Goal: Task Accomplishment & Management: Complete application form

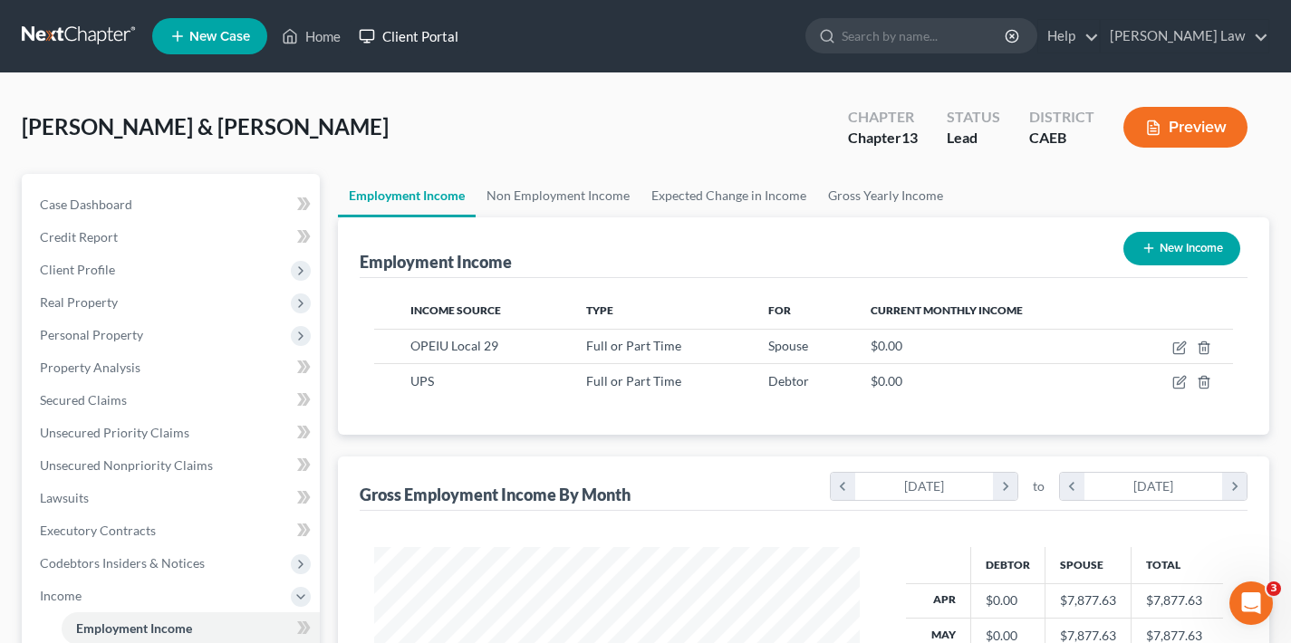
click at [419, 43] on link "Client Portal" at bounding box center [409, 36] width 118 height 33
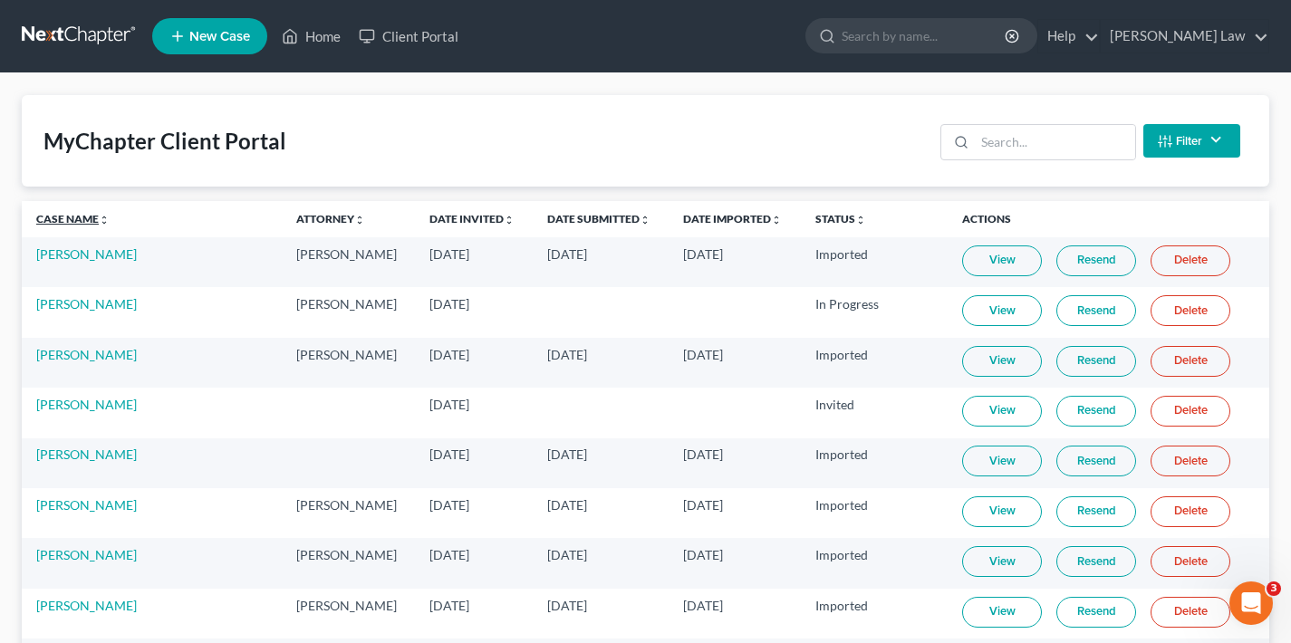
click at [65, 224] on link "Case Name unfold_more expand_more expand_less" at bounding box center [72, 219] width 73 height 14
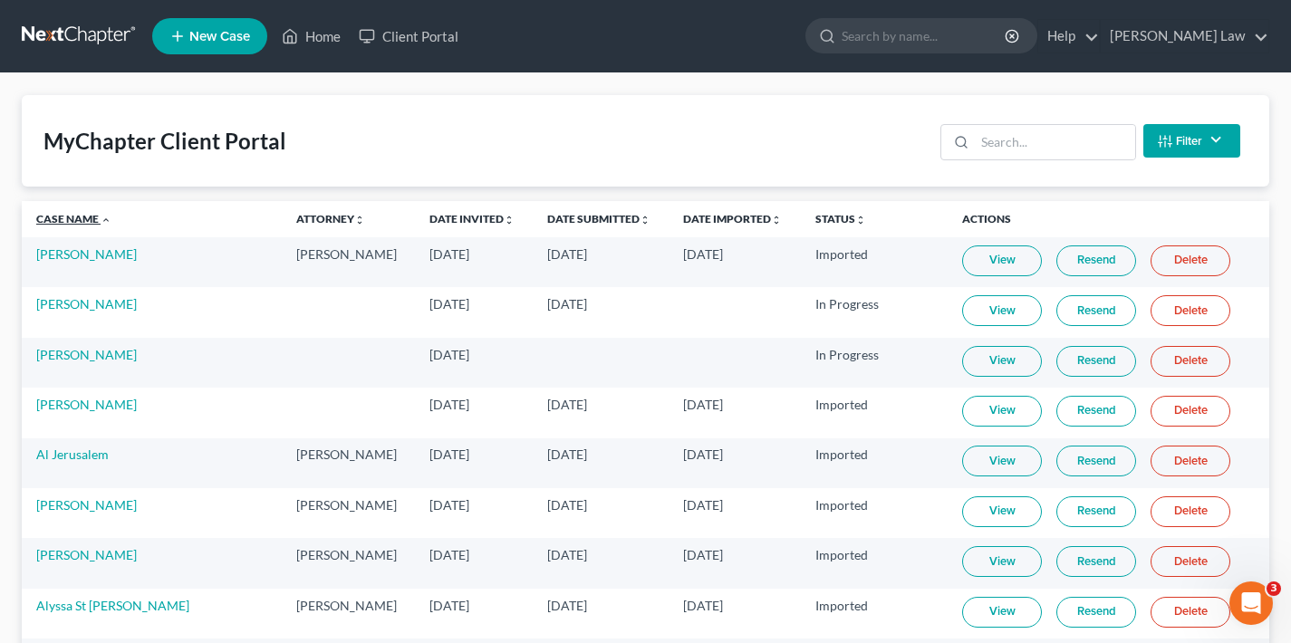
click at [67, 218] on link "Case Name unfold_more expand_more expand_less" at bounding box center [73, 219] width 75 height 14
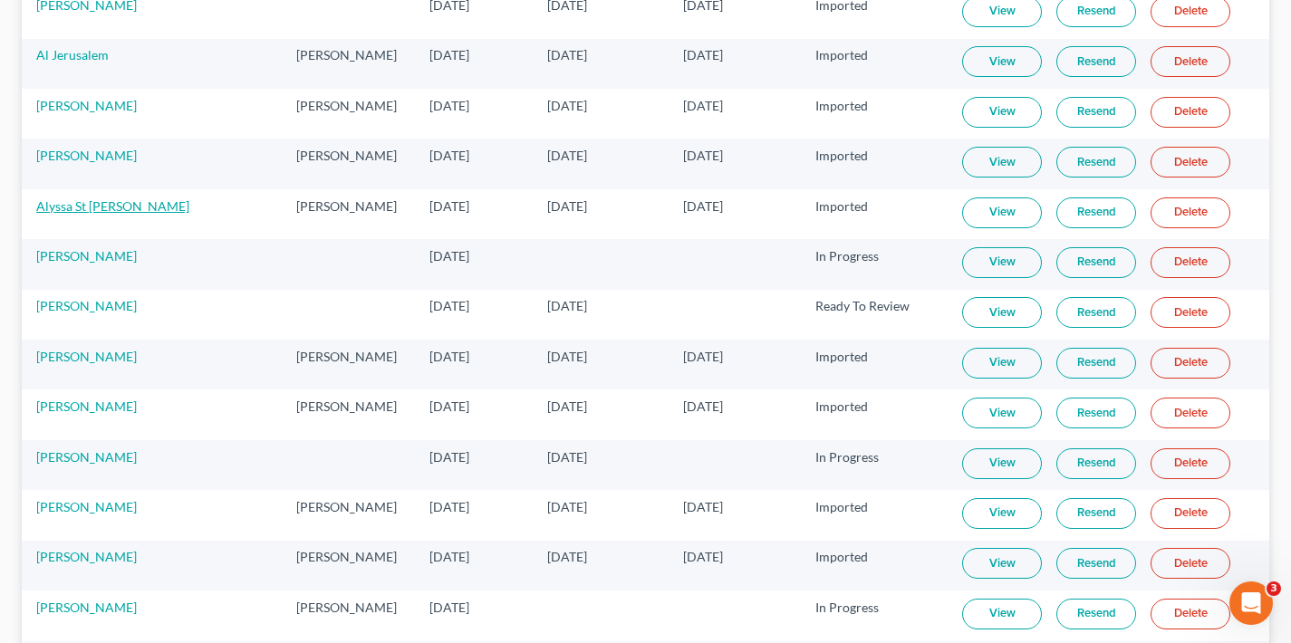
scroll to position [74, 0]
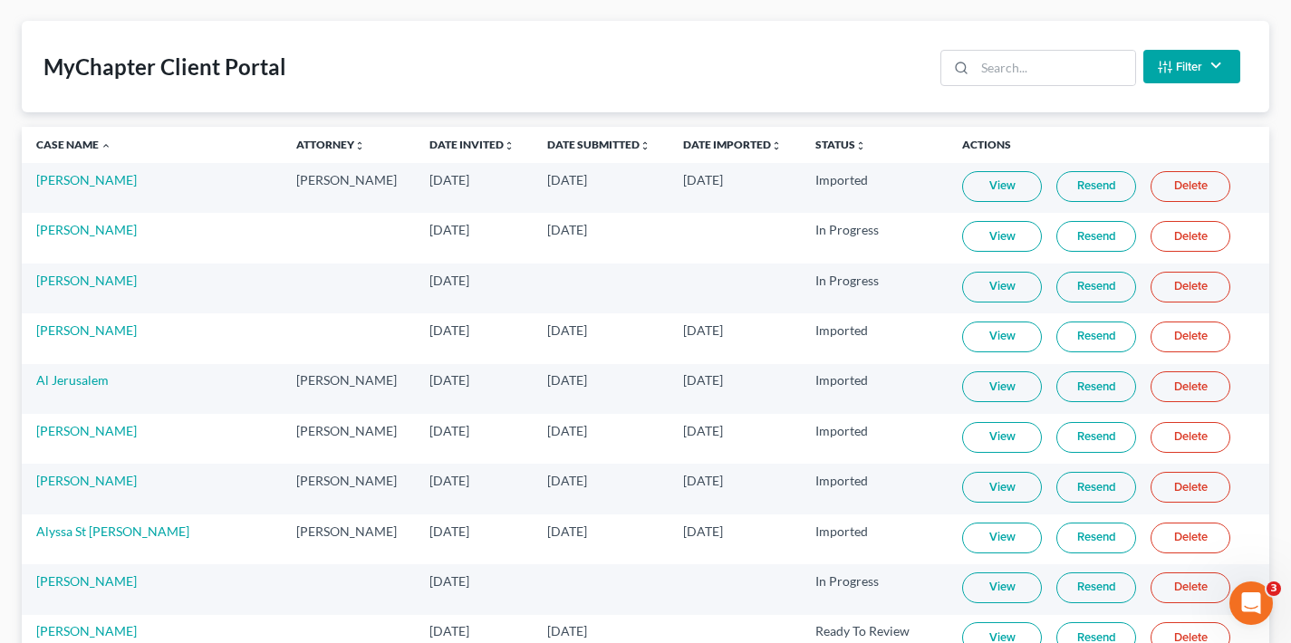
click at [989, 286] on link "View" at bounding box center [1002, 287] width 80 height 31
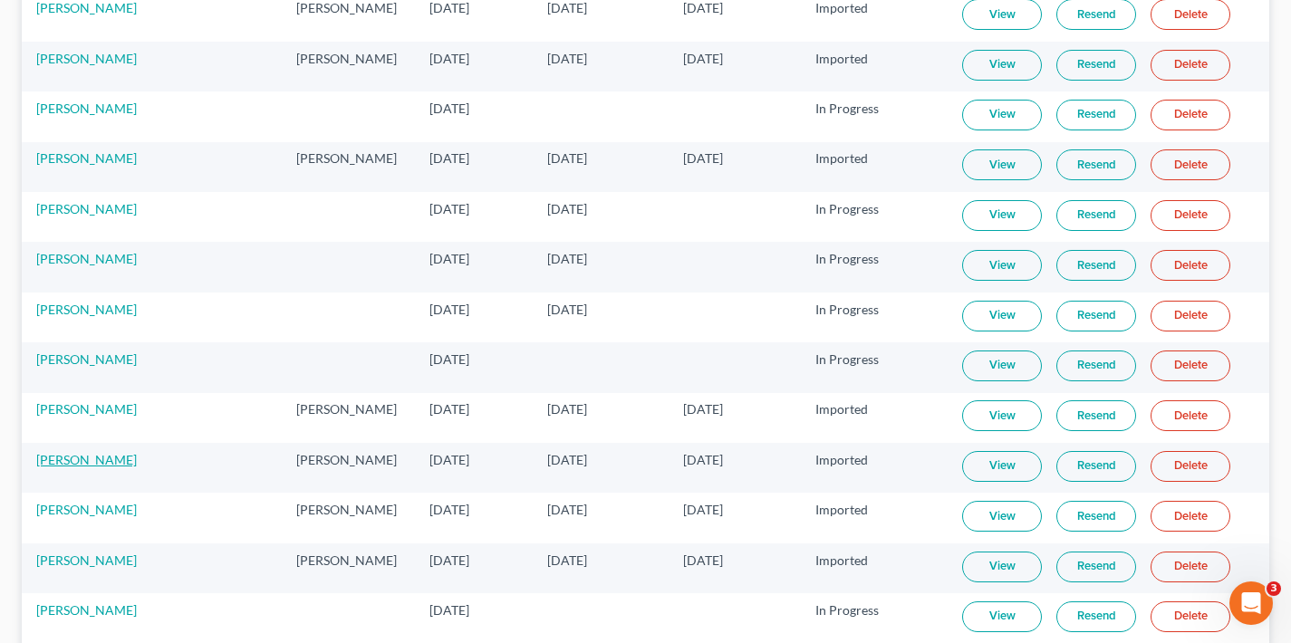
scroll to position [3839, 0]
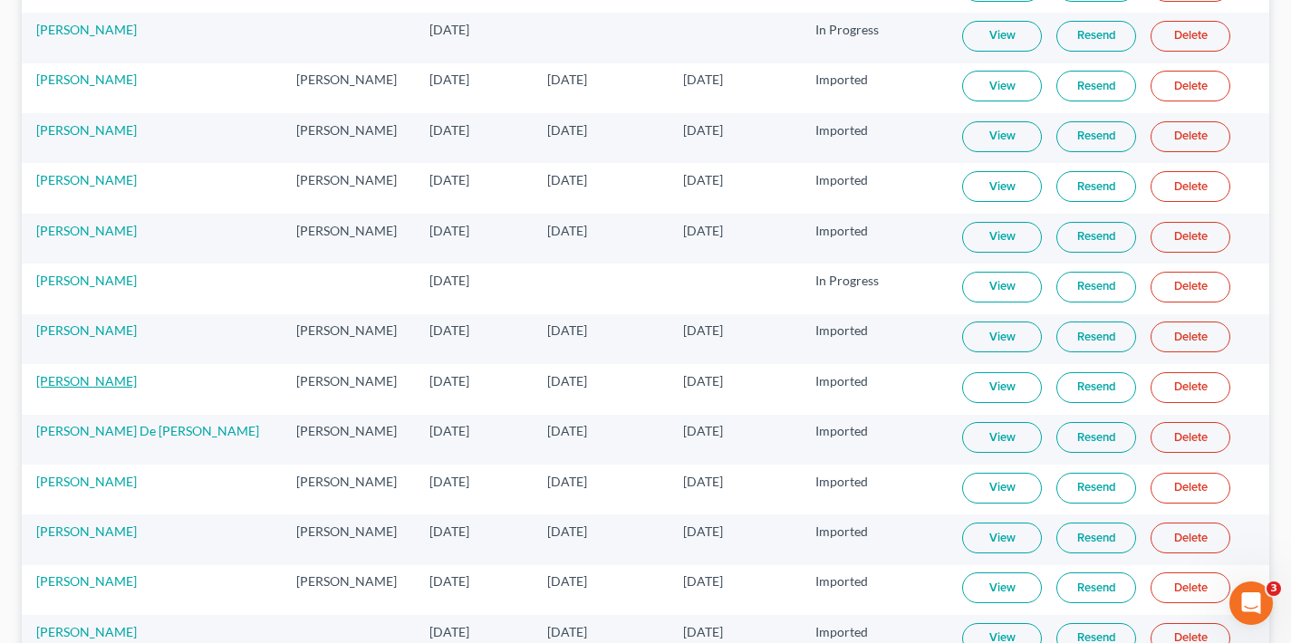
click at [69, 379] on link "[PERSON_NAME]" at bounding box center [86, 380] width 101 height 15
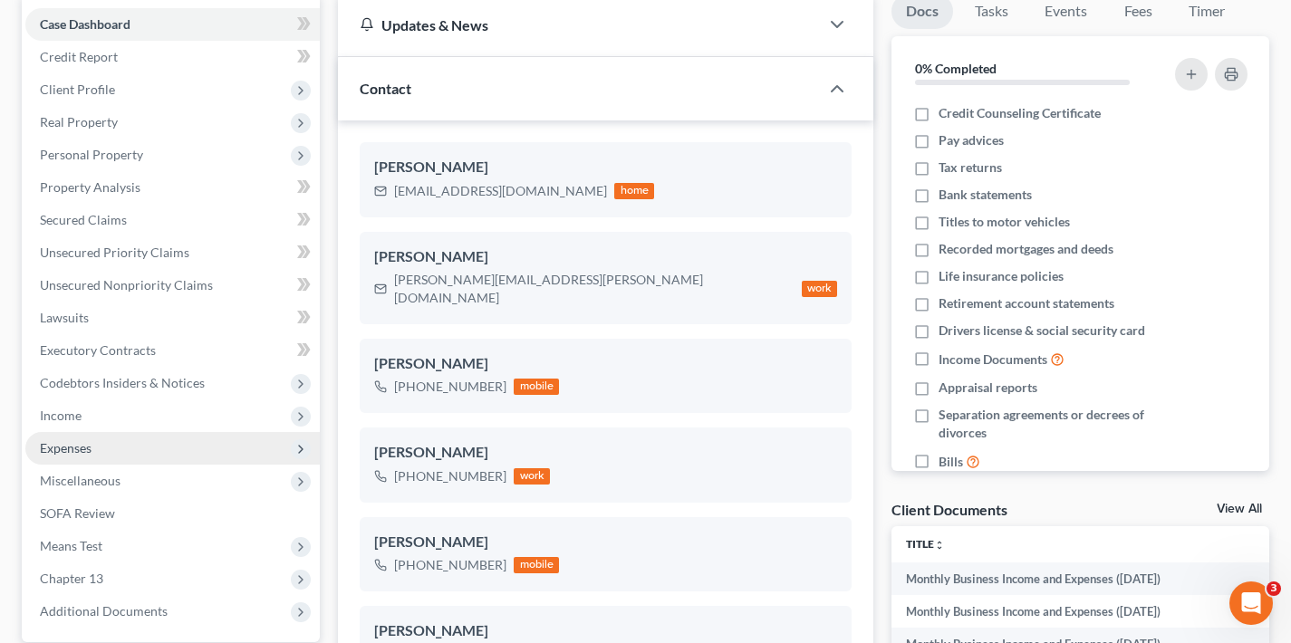
scroll to position [345, 0]
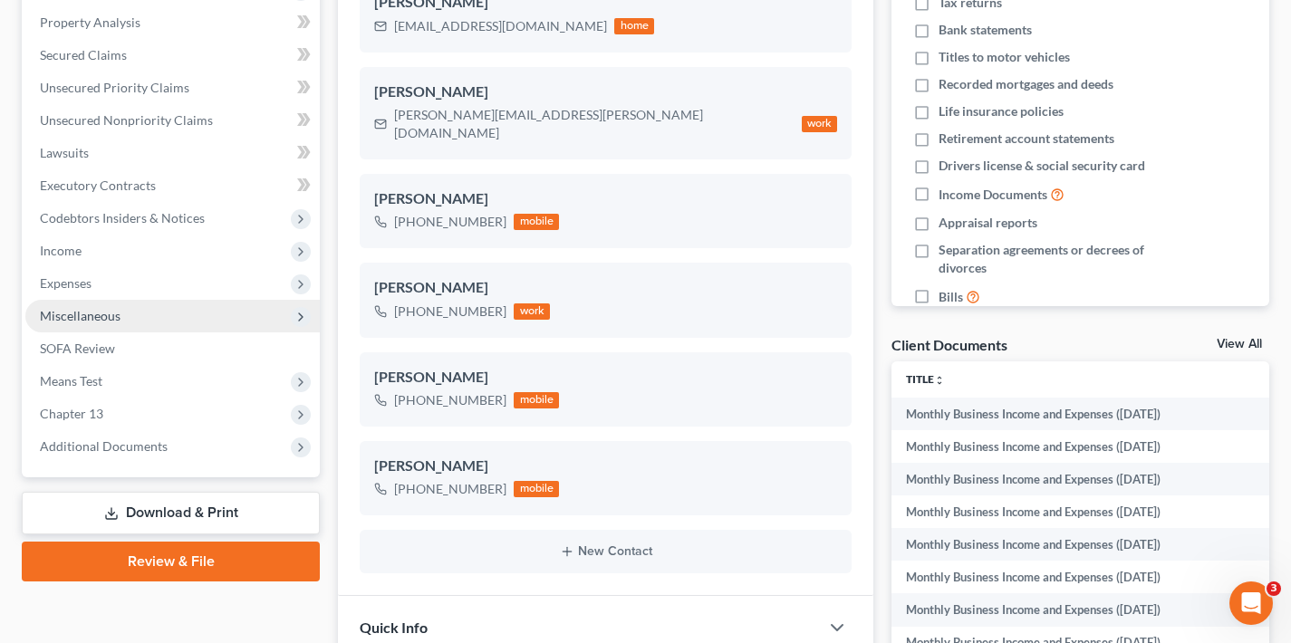
click at [198, 317] on span "Miscellaneous" at bounding box center [172, 316] width 294 height 33
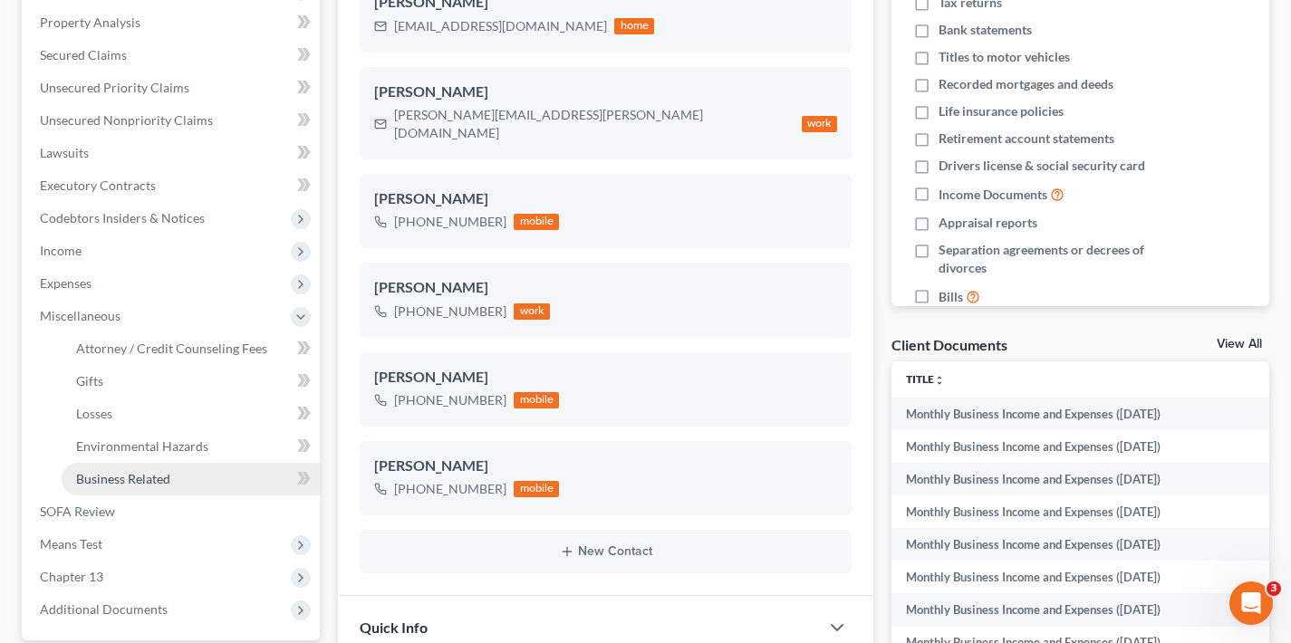
click at [172, 480] on link "Business Related" at bounding box center [191, 479] width 258 height 33
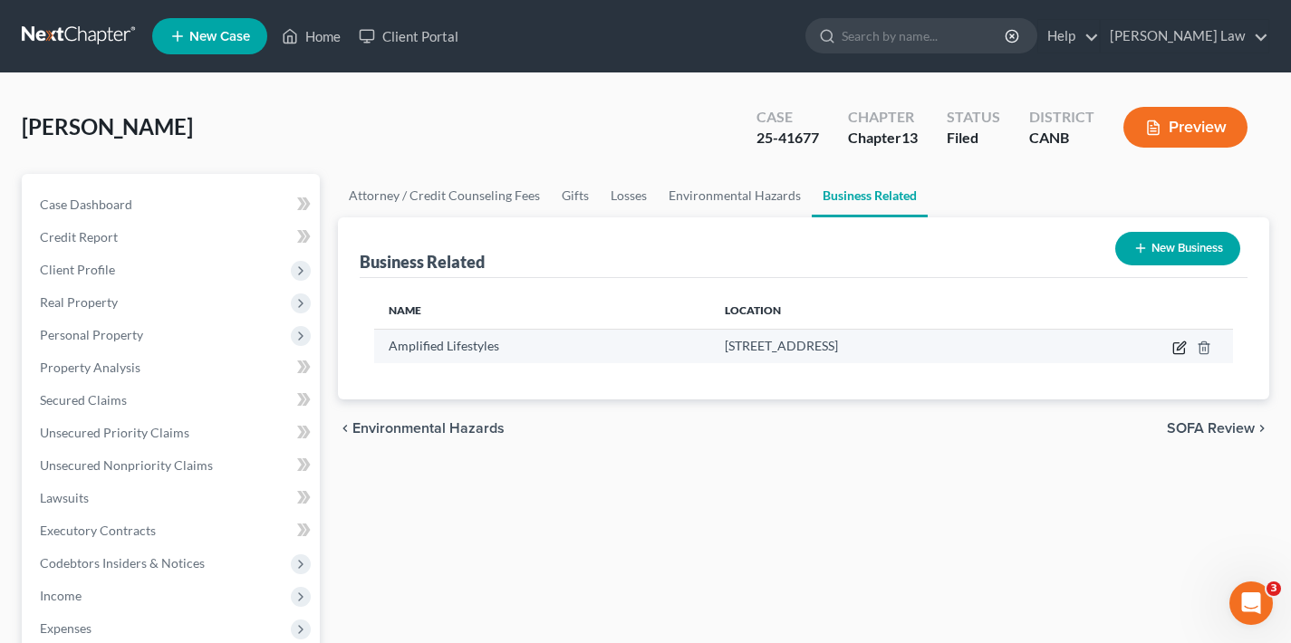
click at [1177, 350] on icon "button" at bounding box center [1179, 348] width 14 height 14
select select "member"
select select "4"
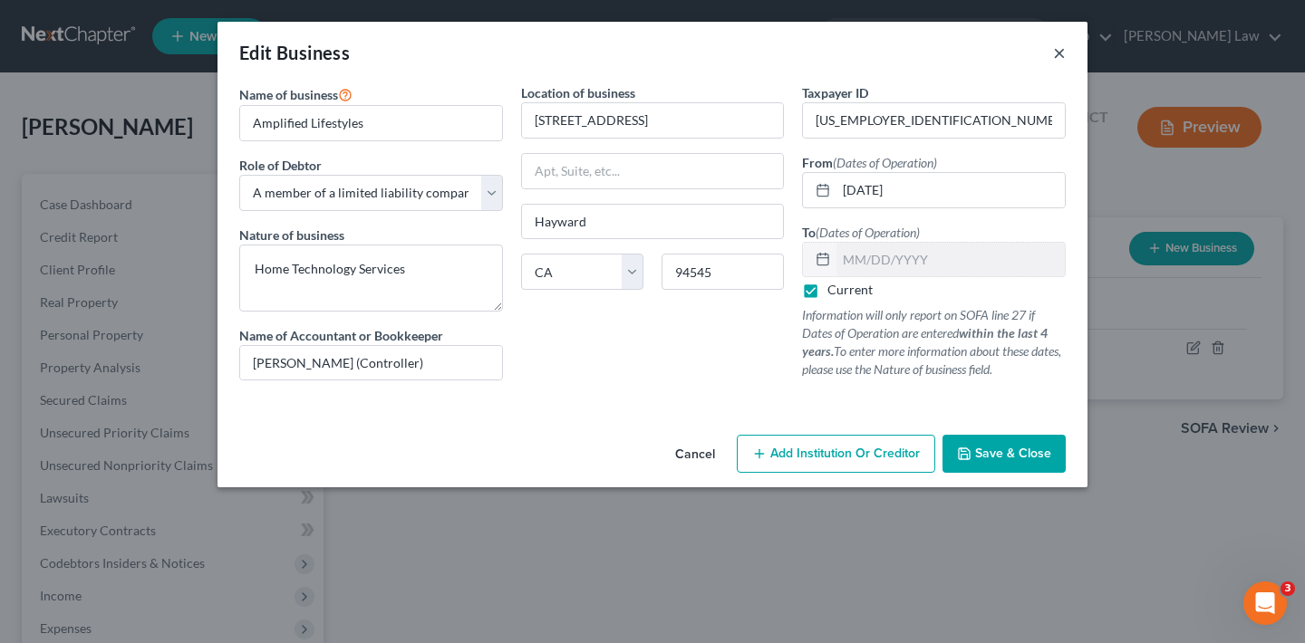
click at [1060, 54] on button "×" at bounding box center [1059, 53] width 13 height 22
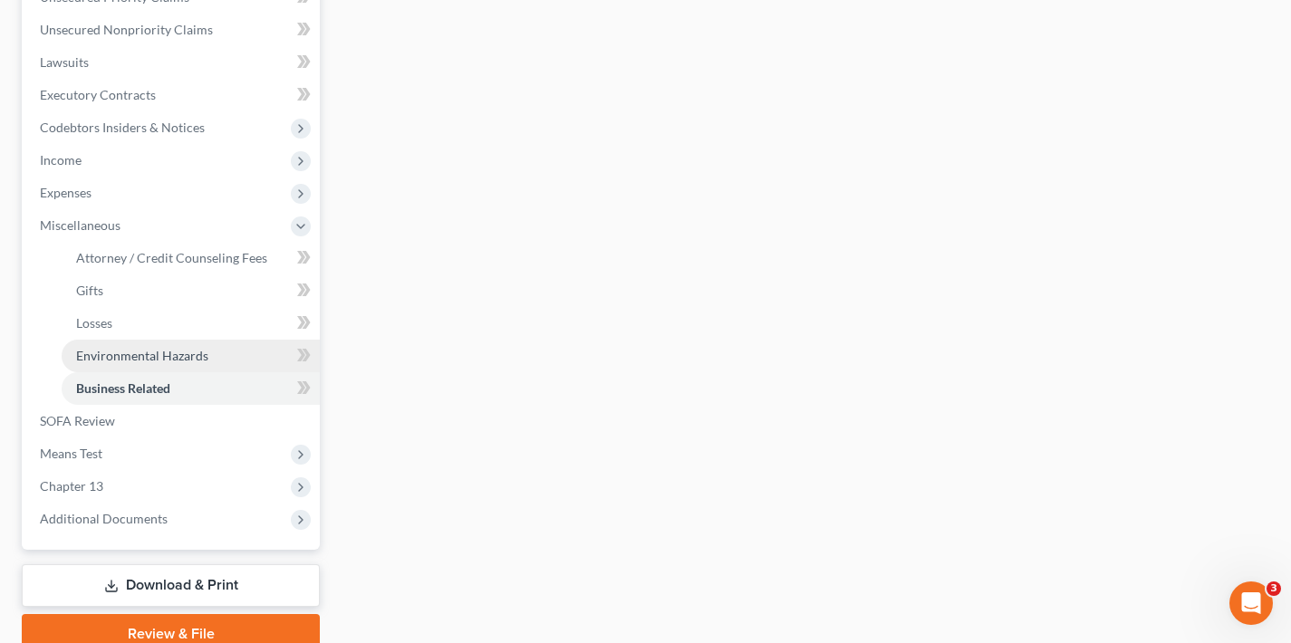
scroll to position [401, 0]
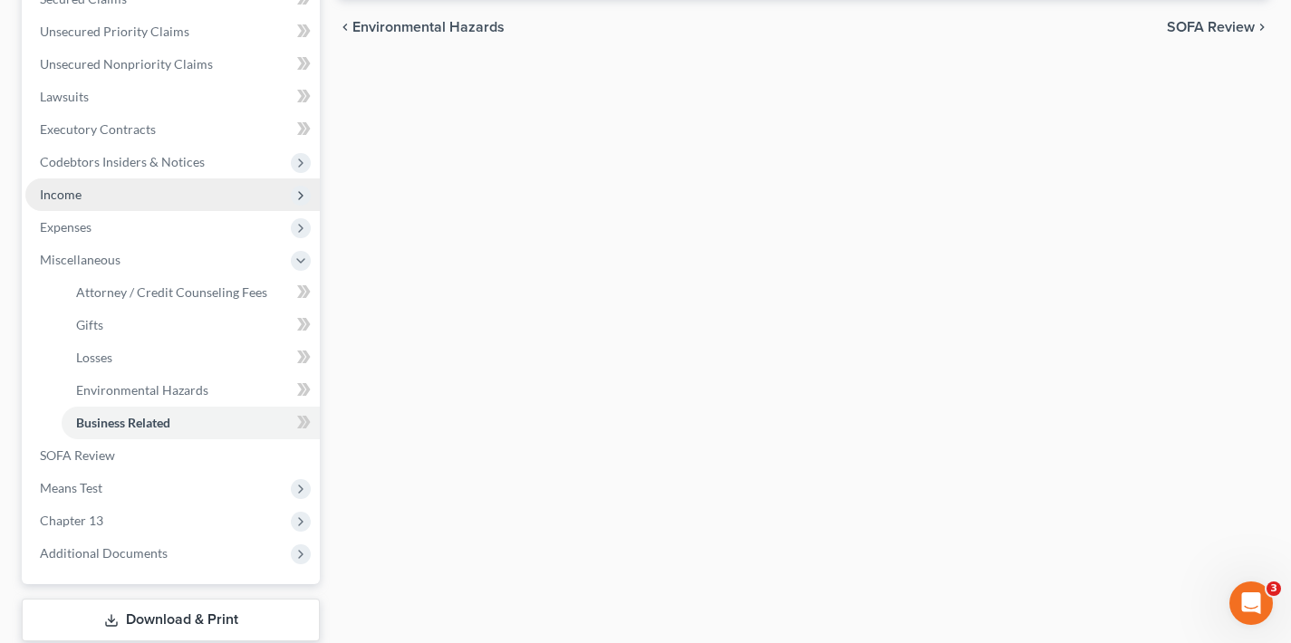
click at [113, 195] on span "Income" at bounding box center [172, 194] width 294 height 33
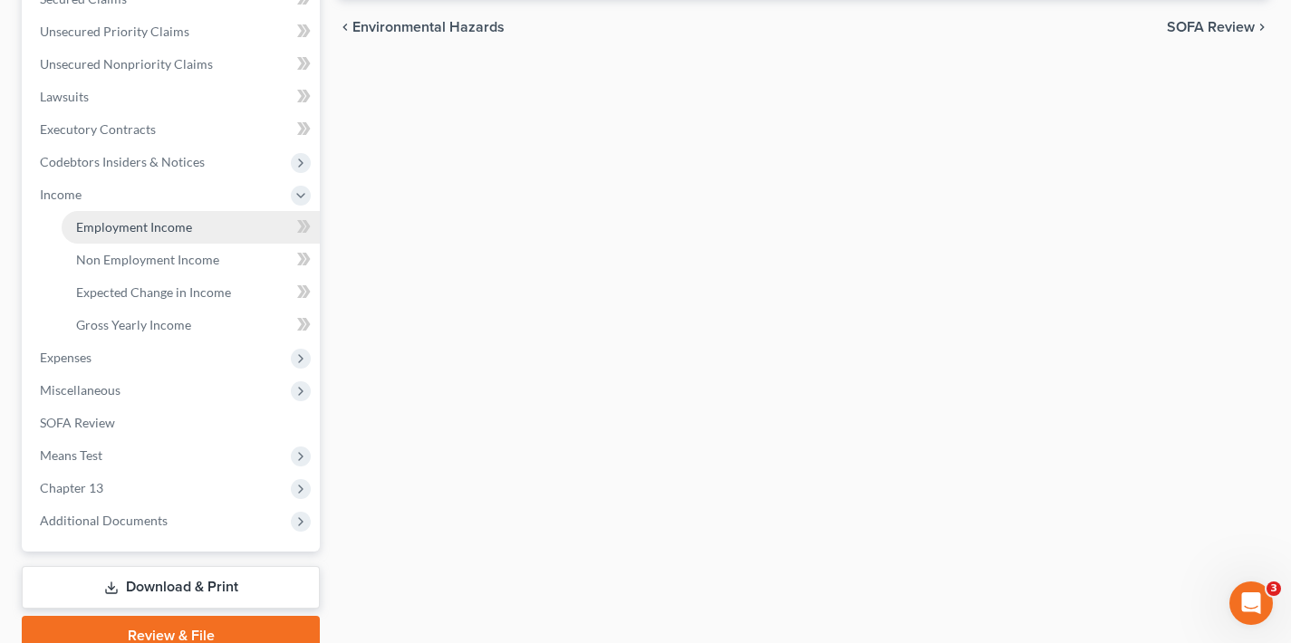
click at [119, 232] on span "Employment Income" at bounding box center [134, 226] width 116 height 15
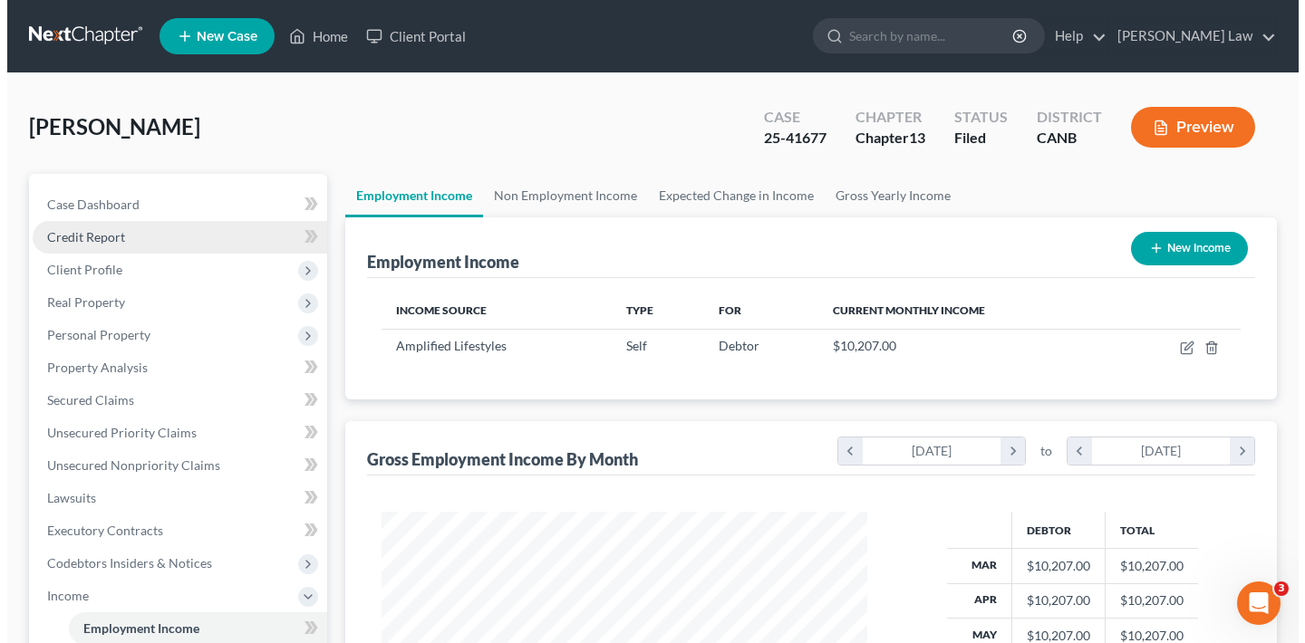
scroll to position [324, 522]
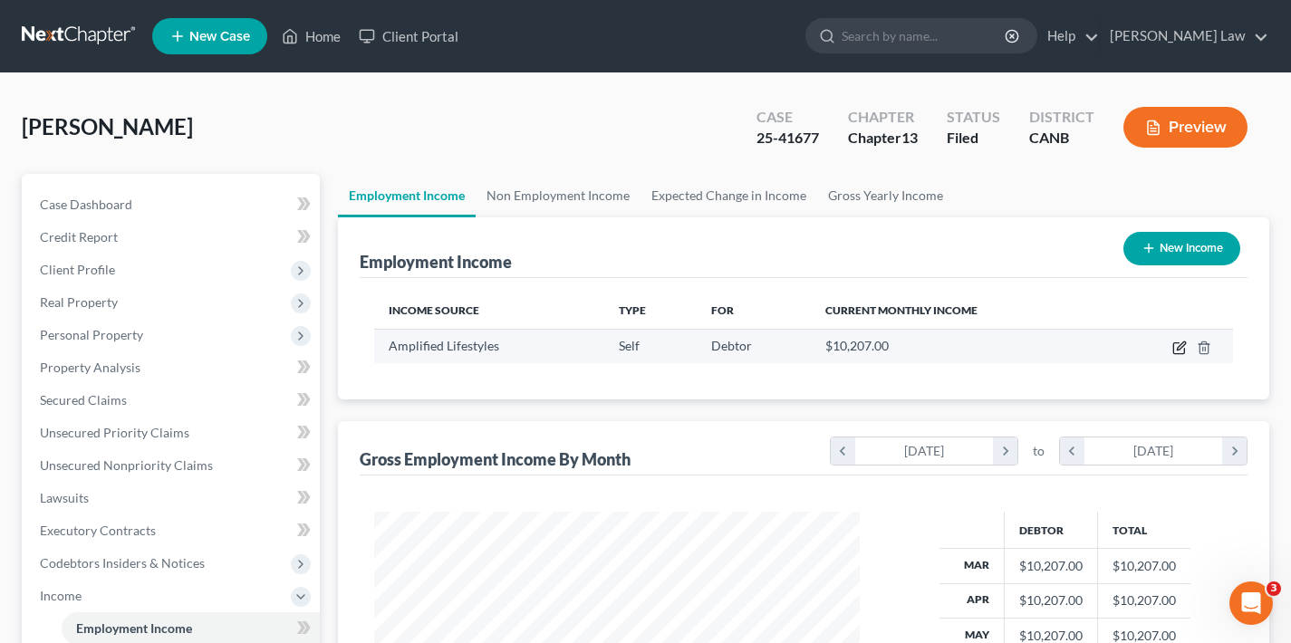
click at [1181, 349] on icon "button" at bounding box center [1179, 348] width 14 height 14
select select "1"
select select "4"
select select "0"
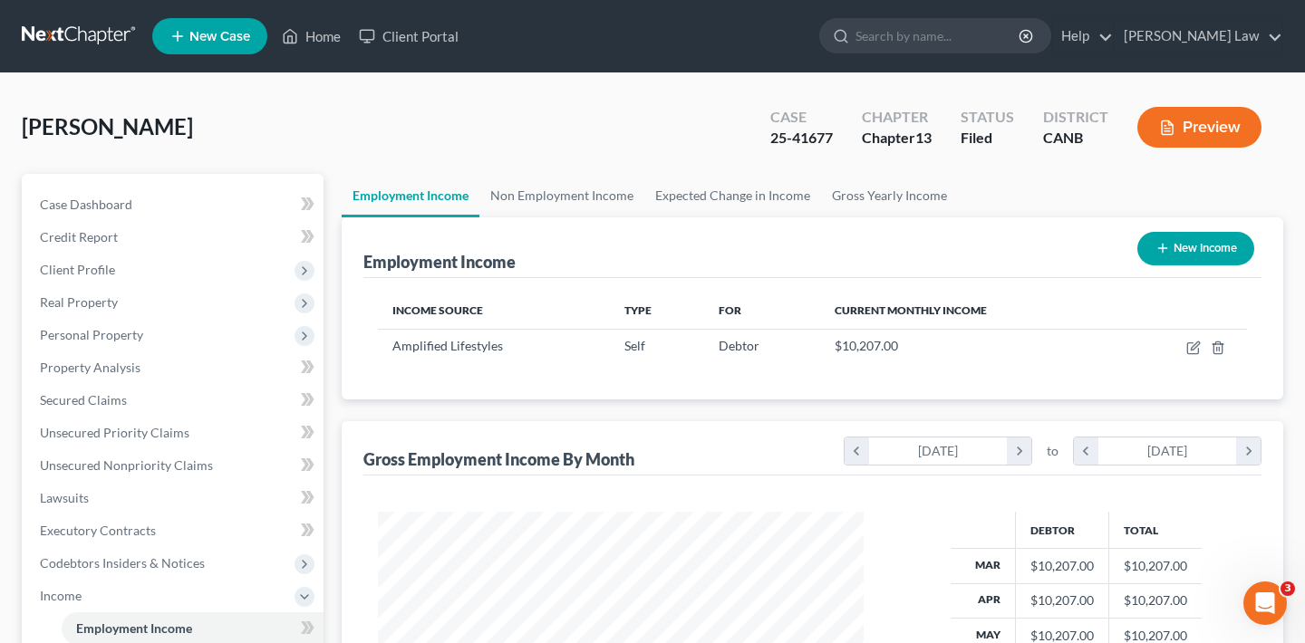
scroll to position [324, 528]
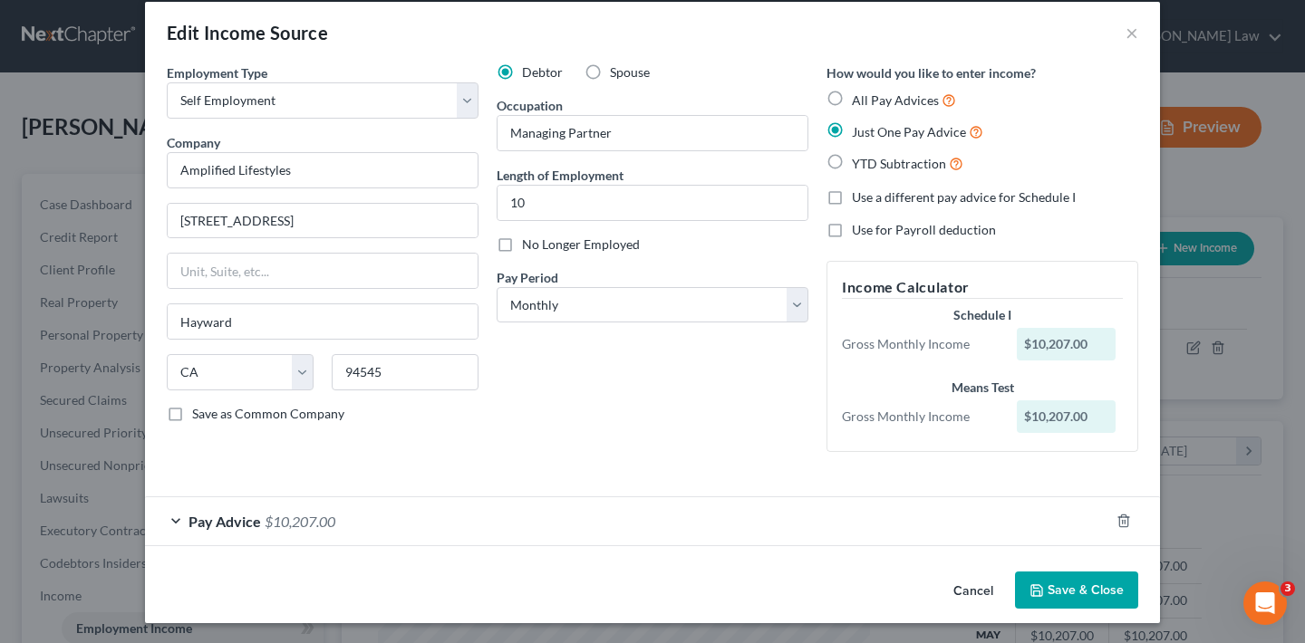
click at [171, 516] on div "Pay Advice $10,207.00" at bounding box center [627, 521] width 964 height 48
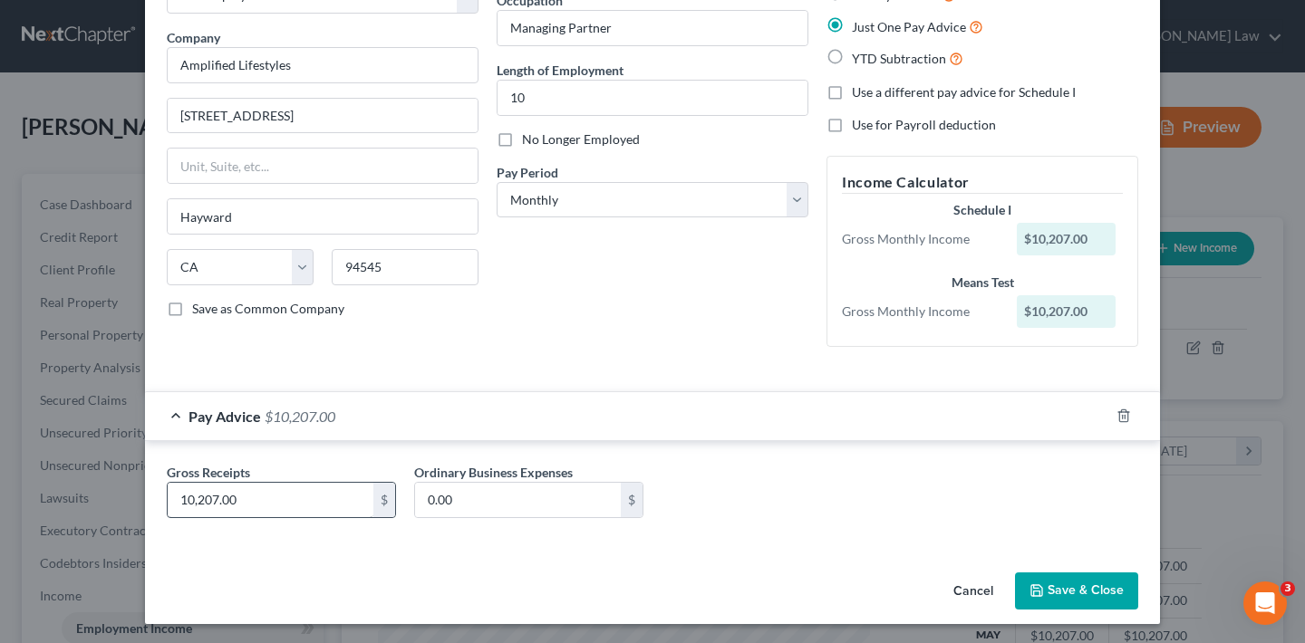
scroll to position [121, 0]
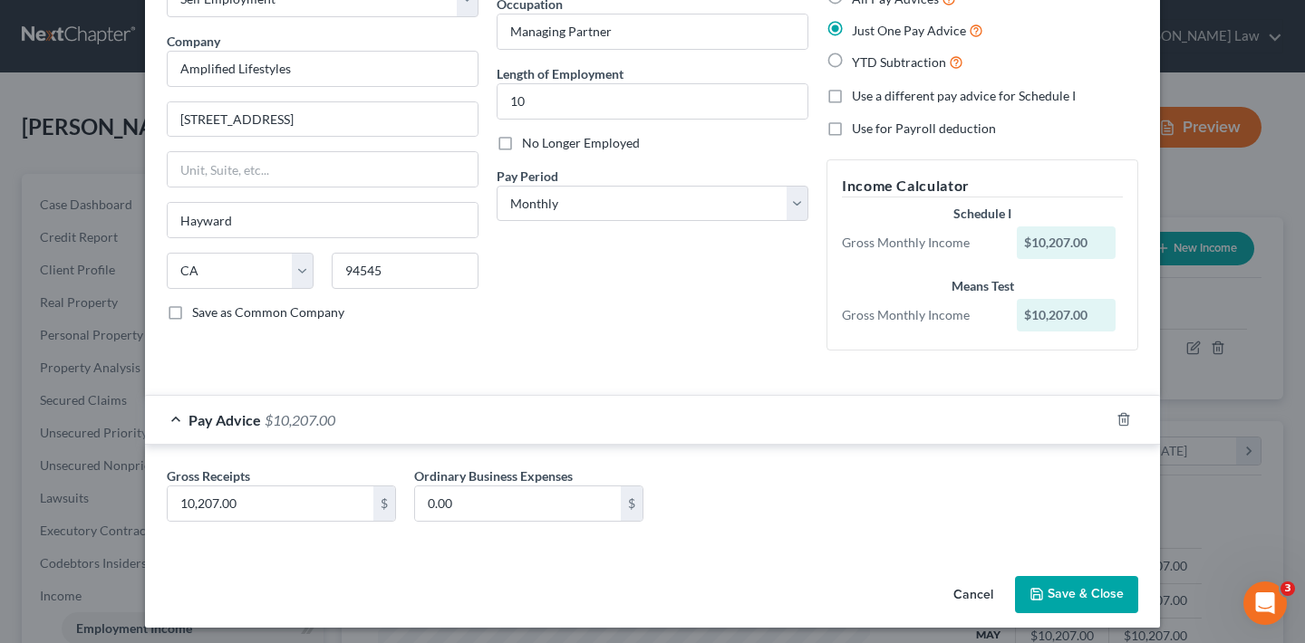
click at [279, 419] on span "$10,207.00" at bounding box center [300, 419] width 71 height 17
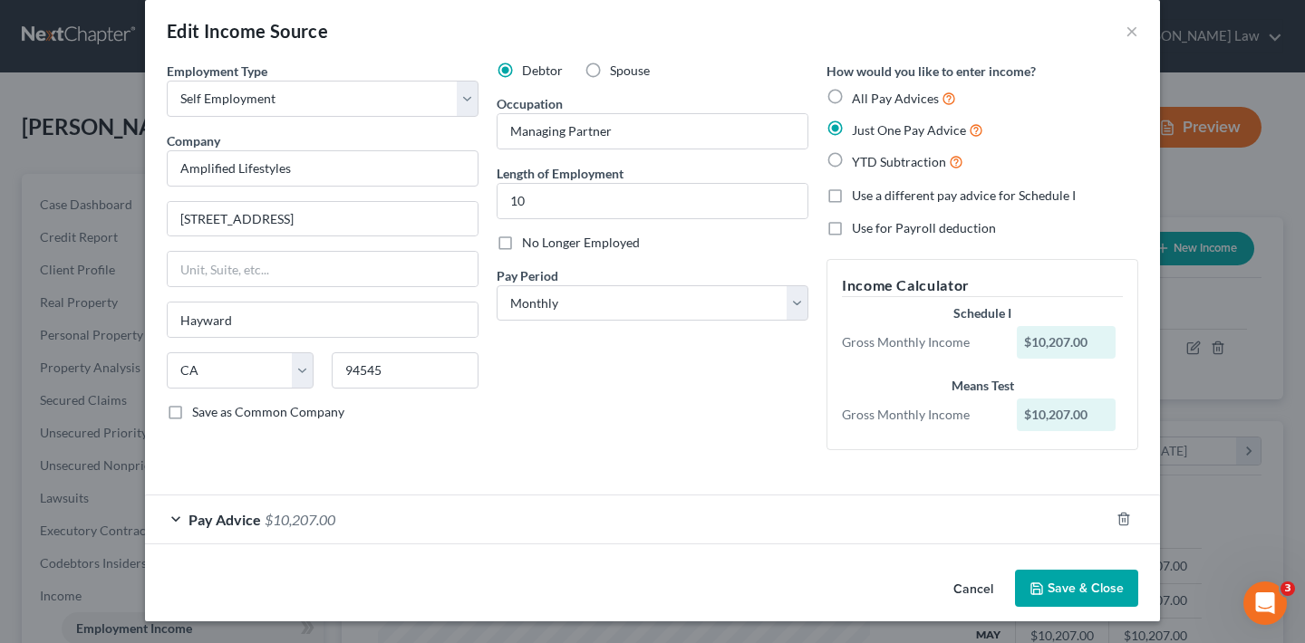
scroll to position [20, 0]
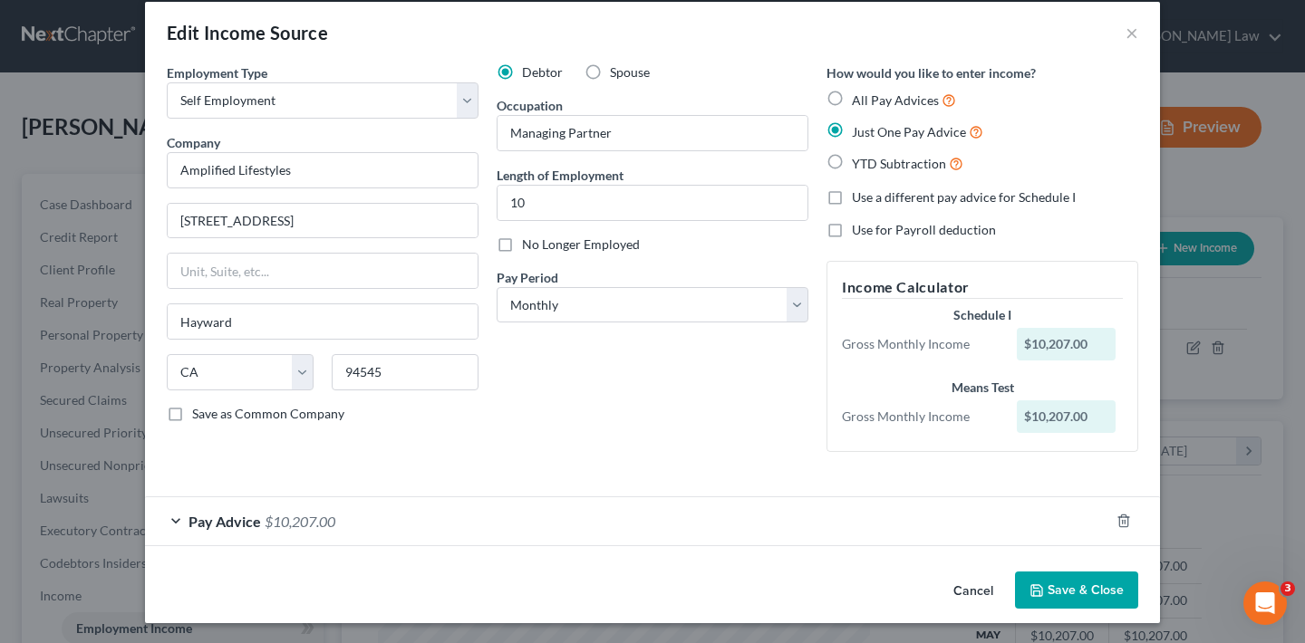
click at [188, 520] on span "Pay Advice" at bounding box center [224, 521] width 72 height 17
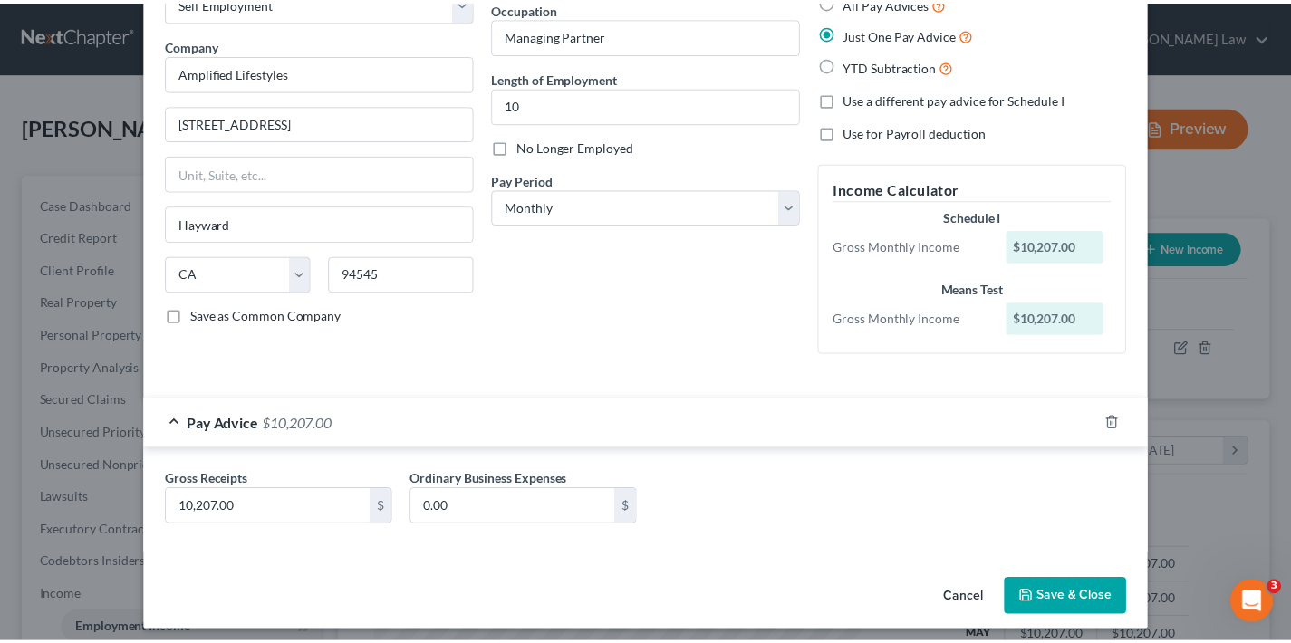
scroll to position [0, 0]
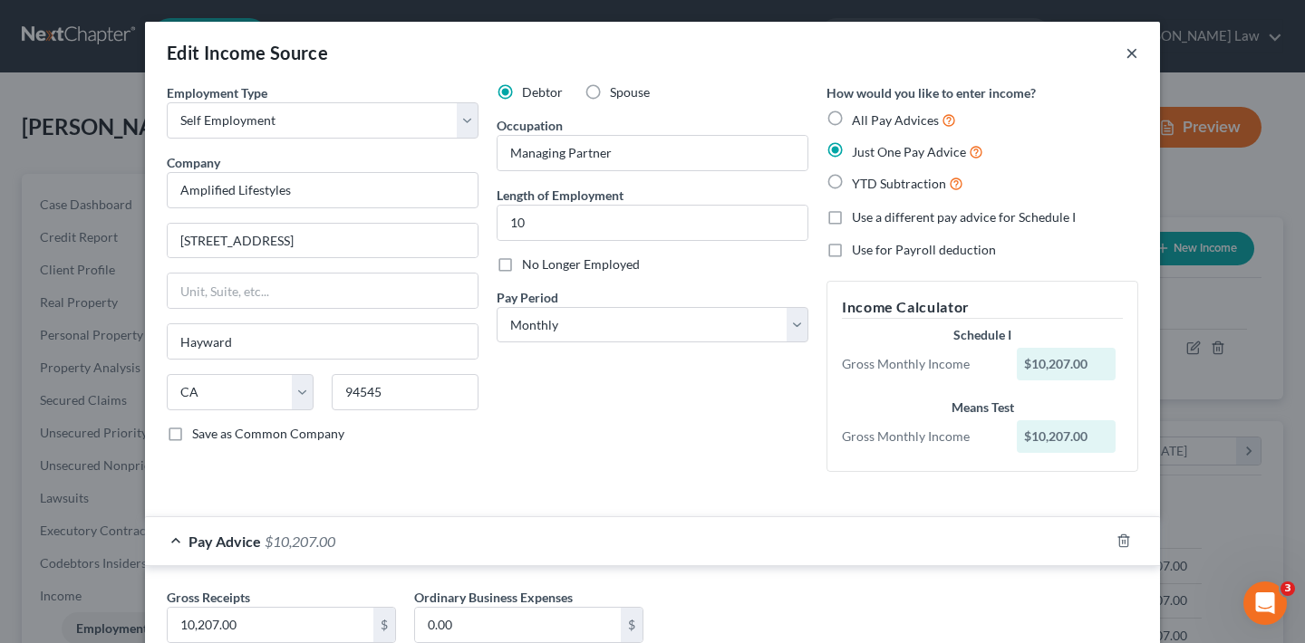
click at [1125, 51] on button "×" at bounding box center [1131, 53] width 13 height 22
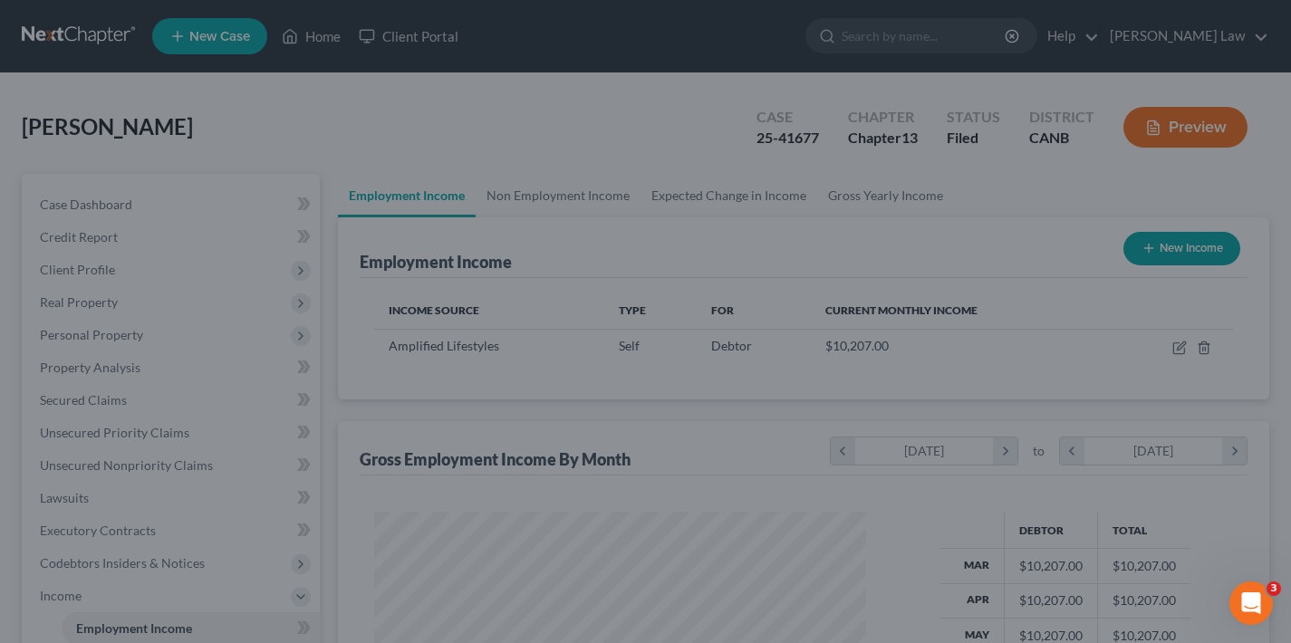
scroll to position [905687, 905490]
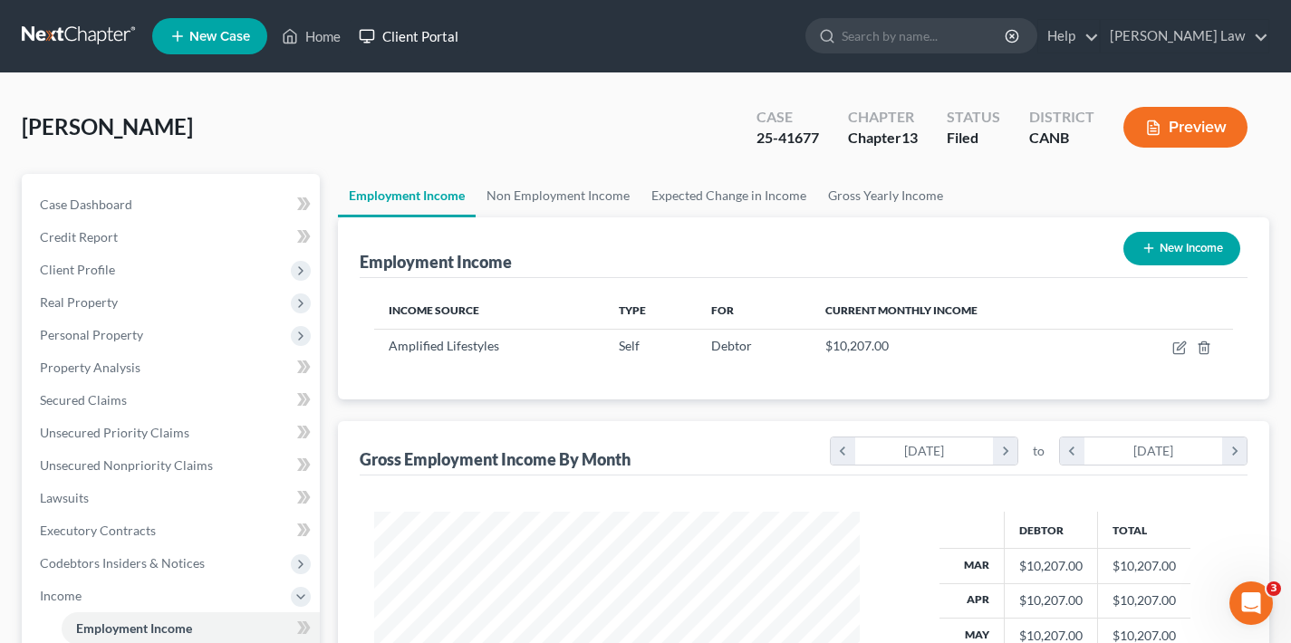
click at [429, 32] on link "Client Portal" at bounding box center [409, 36] width 118 height 33
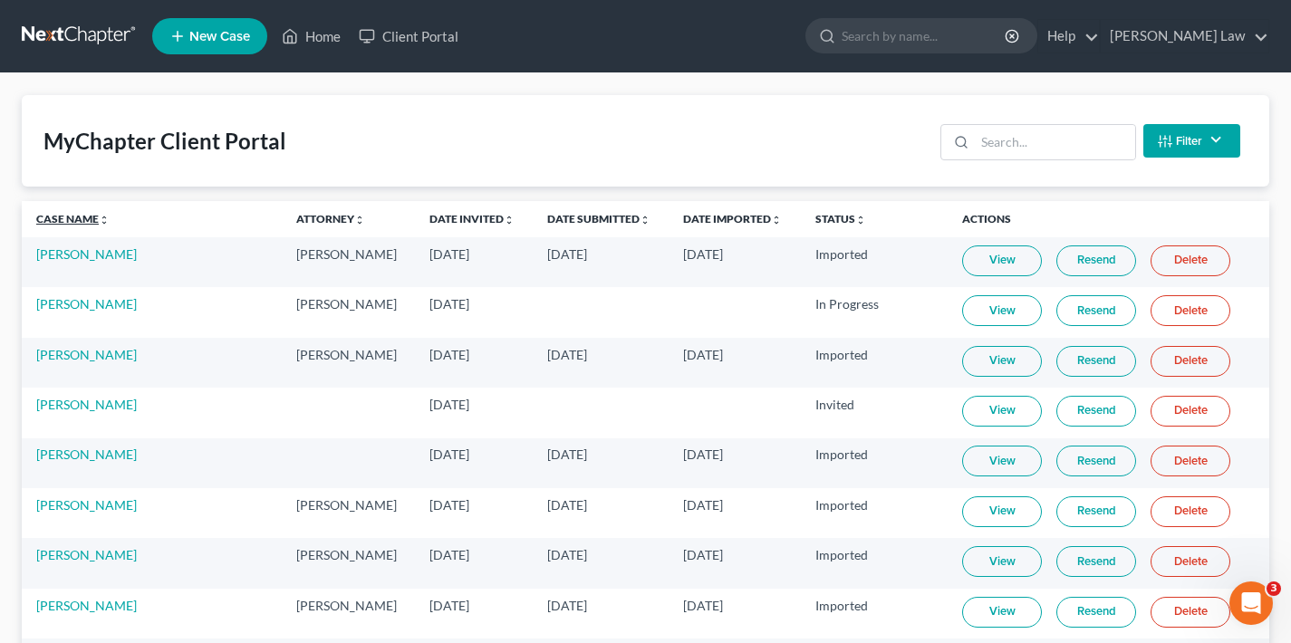
click at [82, 212] on link "Case Name unfold_more expand_more expand_less" at bounding box center [72, 219] width 73 height 14
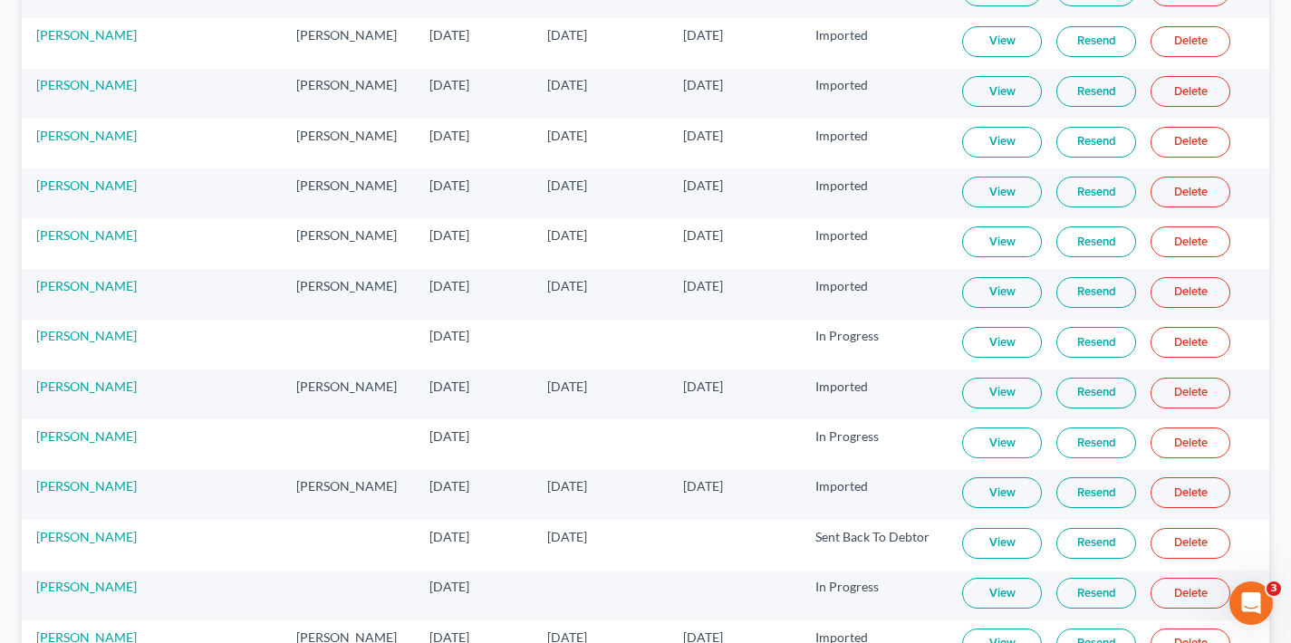
scroll to position [2498, 0]
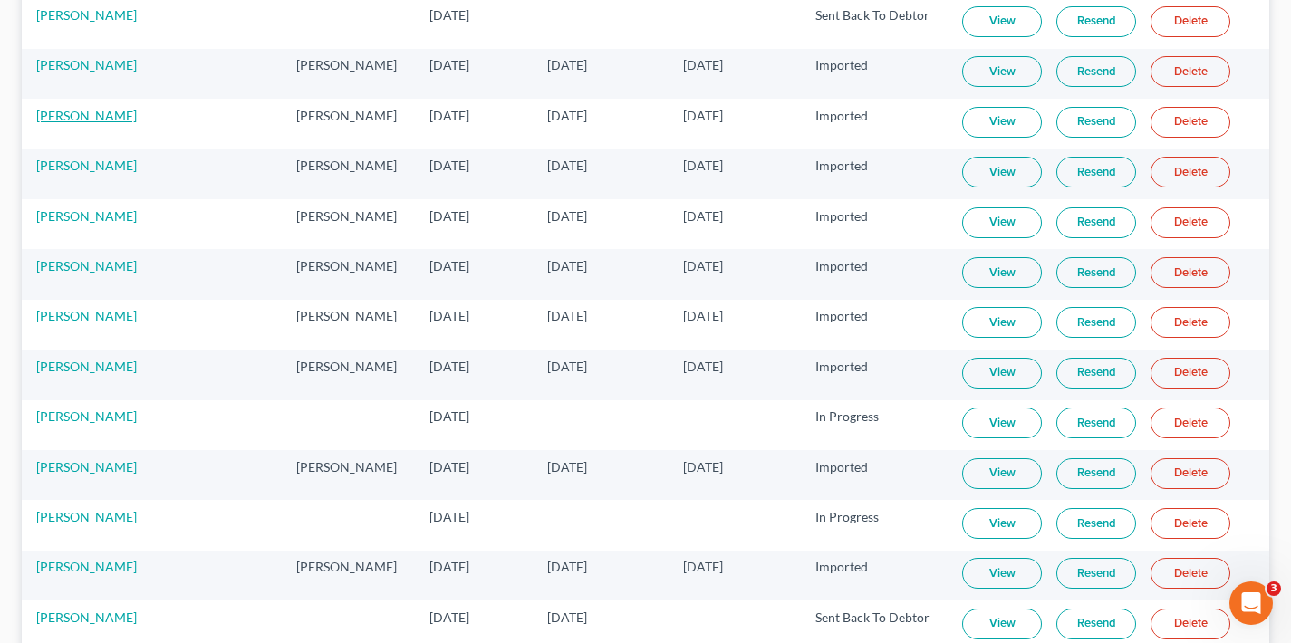
click at [83, 116] on link "[PERSON_NAME]" at bounding box center [86, 115] width 101 height 15
select select "4"
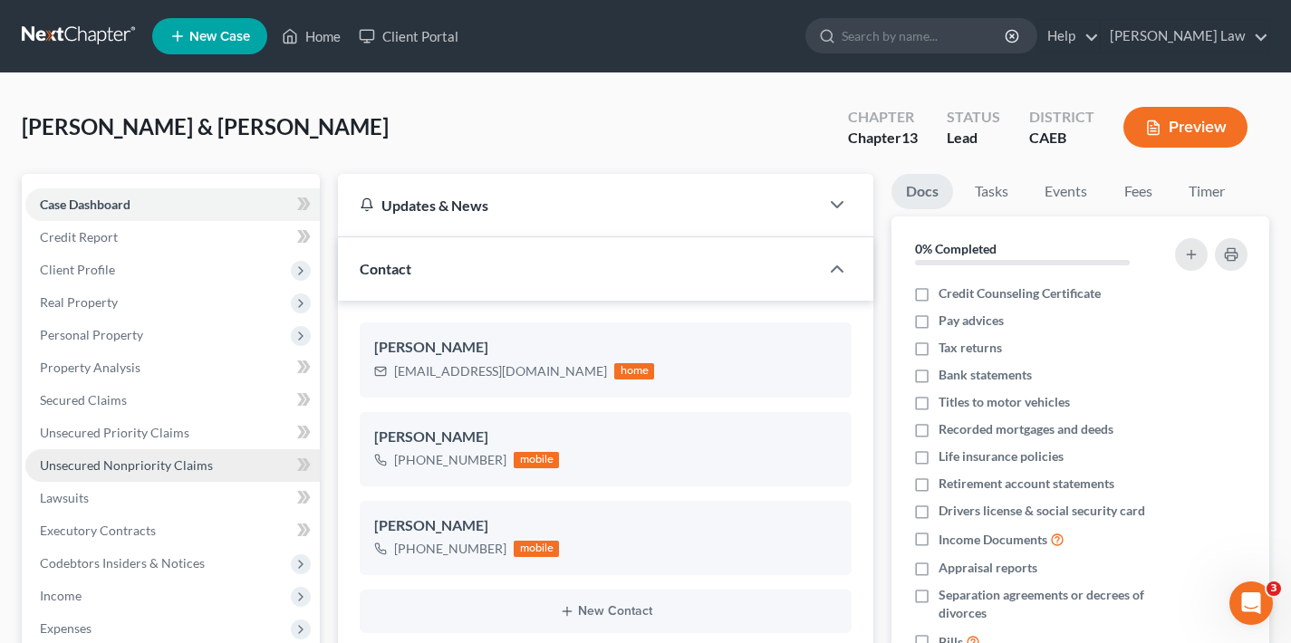
click at [111, 471] on span "Unsecured Nonpriority Claims" at bounding box center [126, 465] width 173 height 15
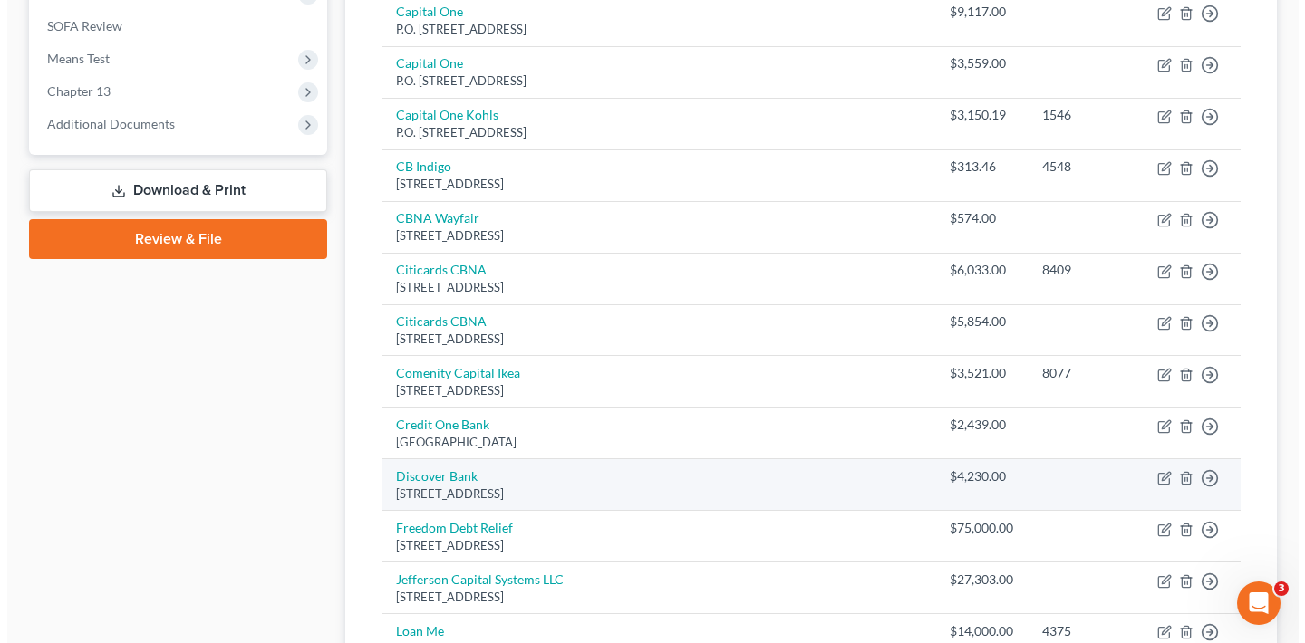
scroll to position [699, 0]
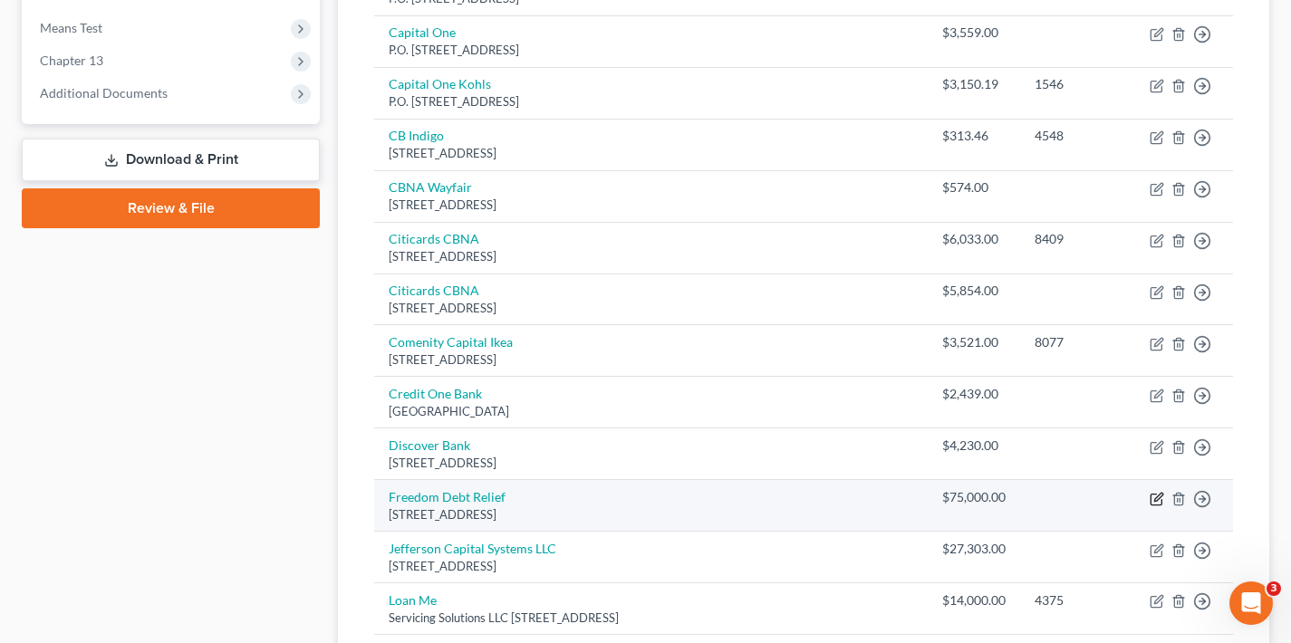
click at [1152, 494] on icon "button" at bounding box center [1156, 499] width 11 height 11
select select "4"
select select "16"
select select "1"
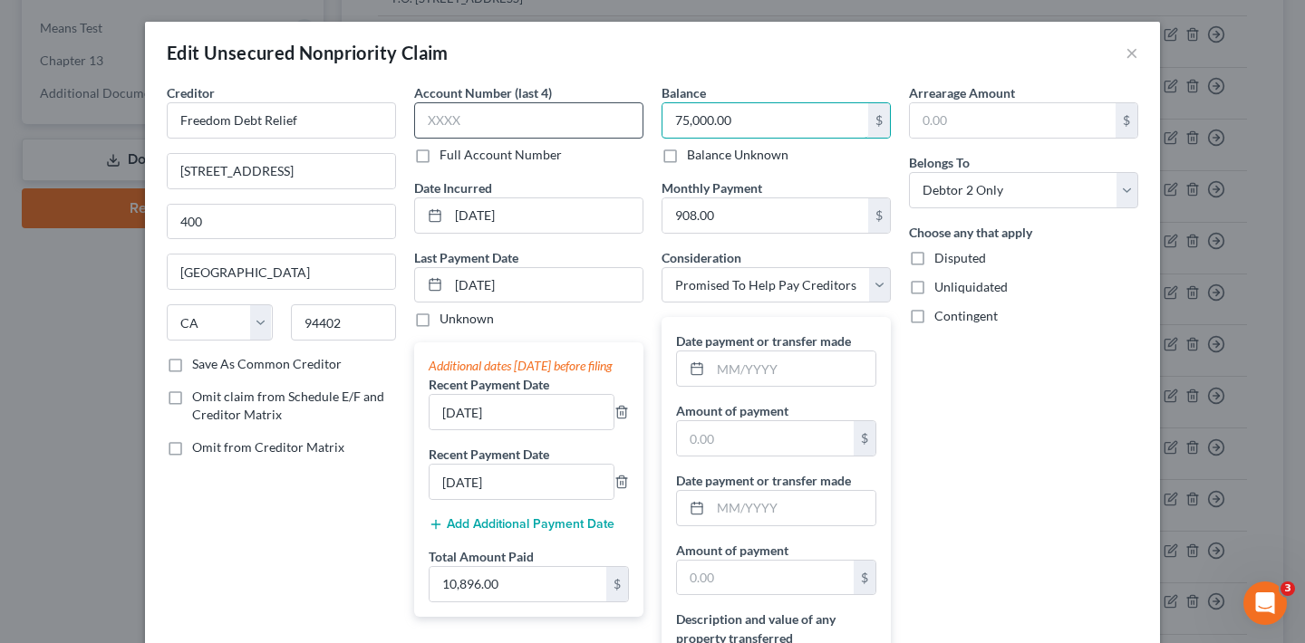
drag, startPoint x: 745, startPoint y: 126, endPoint x: 620, endPoint y: 122, distance: 125.1
click at [620, 122] on div "Creditor * Freedom Debt Relief [STREET_ADDRESS][GEOGRAPHIC_DATA] [US_STATE][GEO…" at bounding box center [652, 429] width 989 height 693
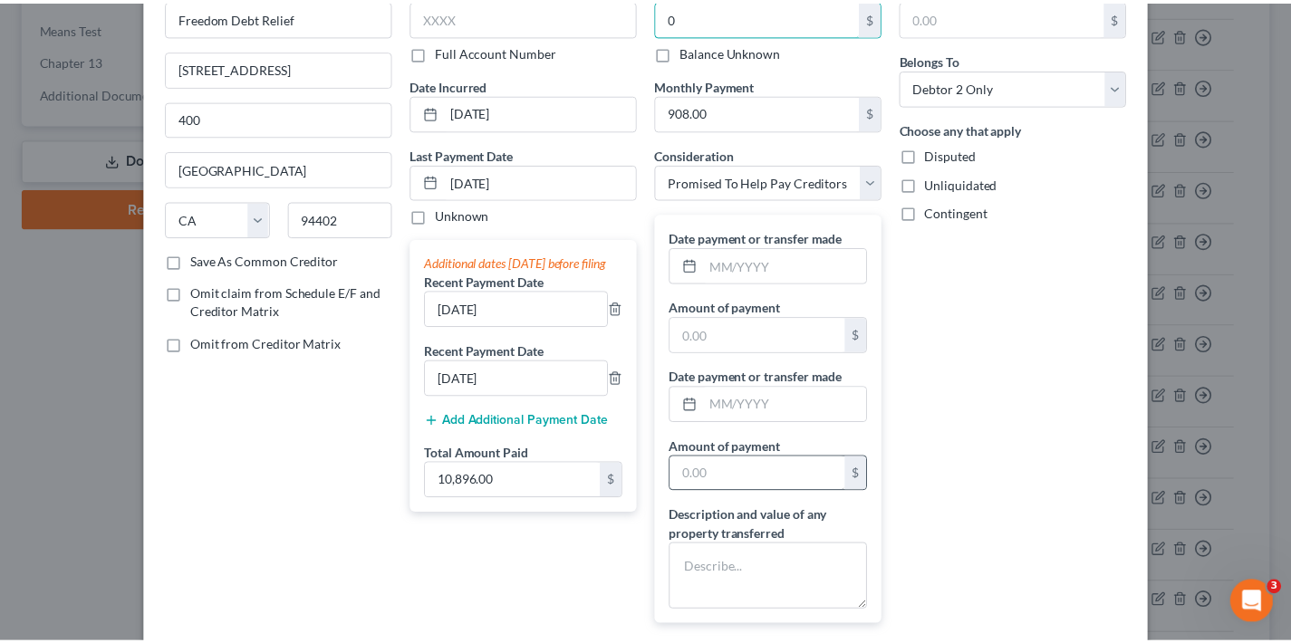
scroll to position [300, 0]
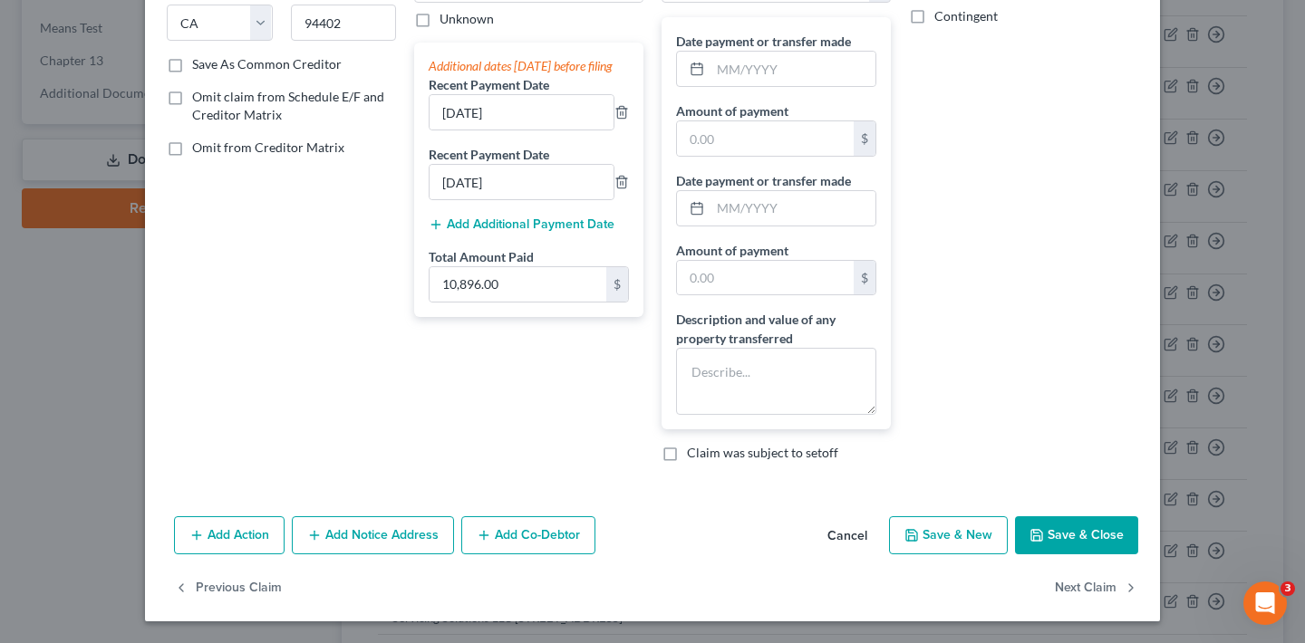
type input "0"
click at [1078, 543] on button "Save & Close" at bounding box center [1076, 535] width 123 height 38
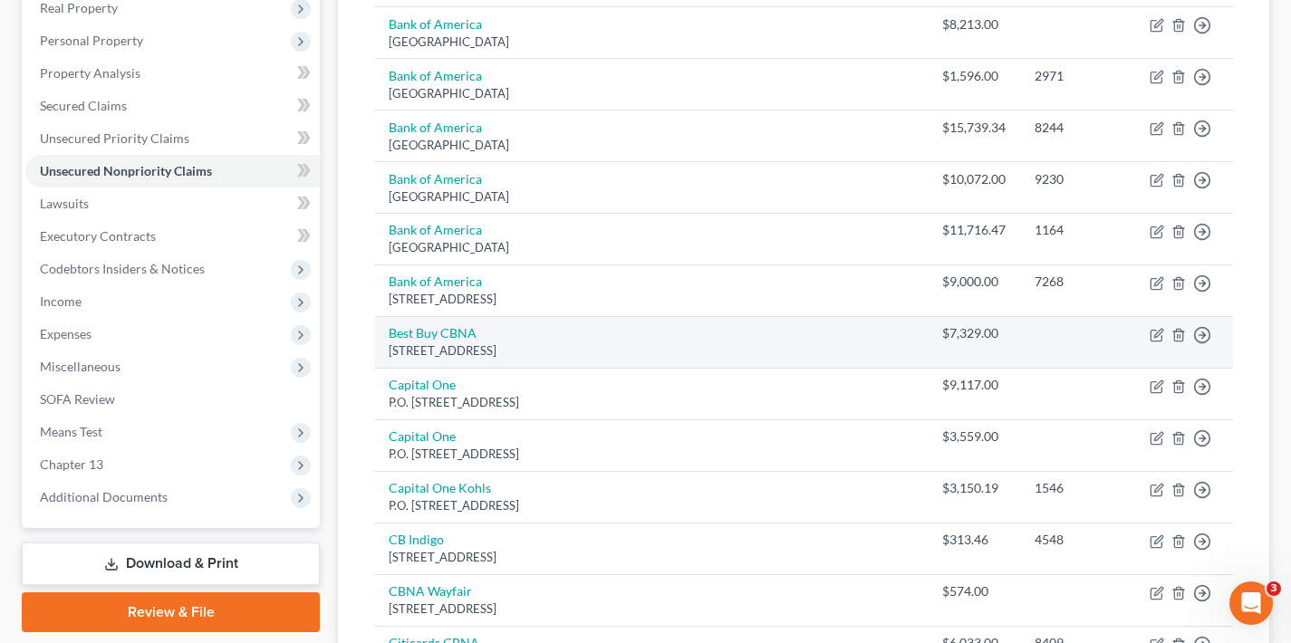
scroll to position [0, 0]
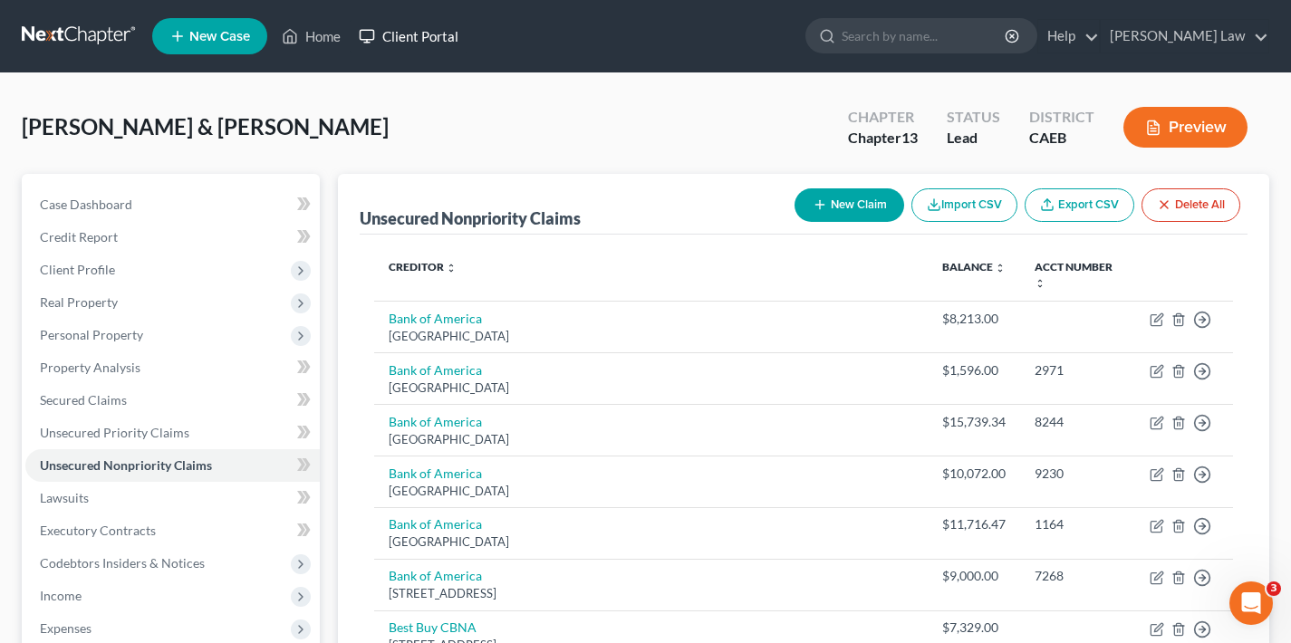
click at [427, 36] on link "Client Portal" at bounding box center [409, 36] width 118 height 33
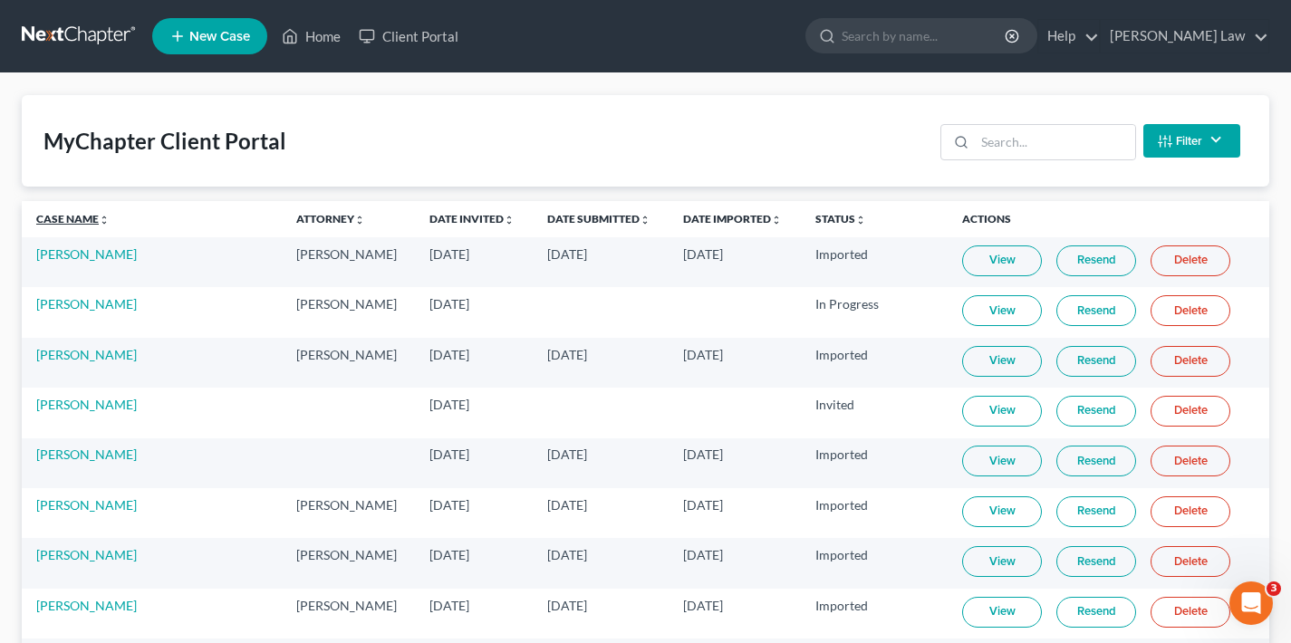
click at [53, 225] on link "Case Name unfold_more expand_more expand_less" at bounding box center [72, 219] width 73 height 14
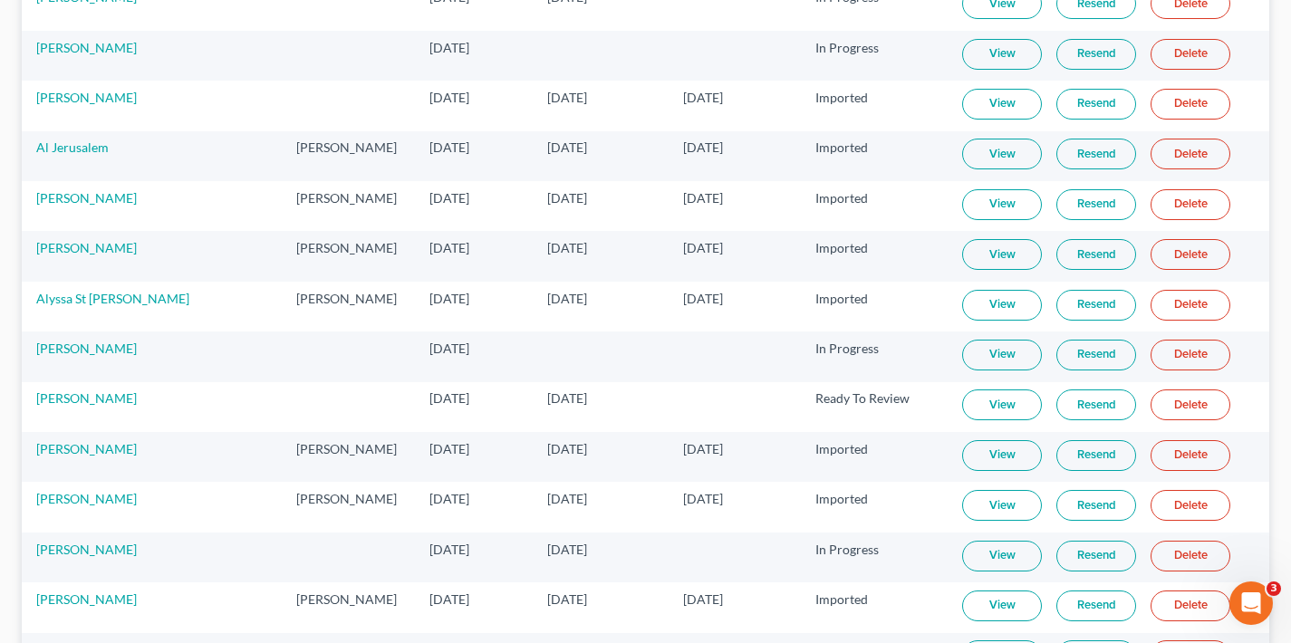
scroll to position [626, 0]
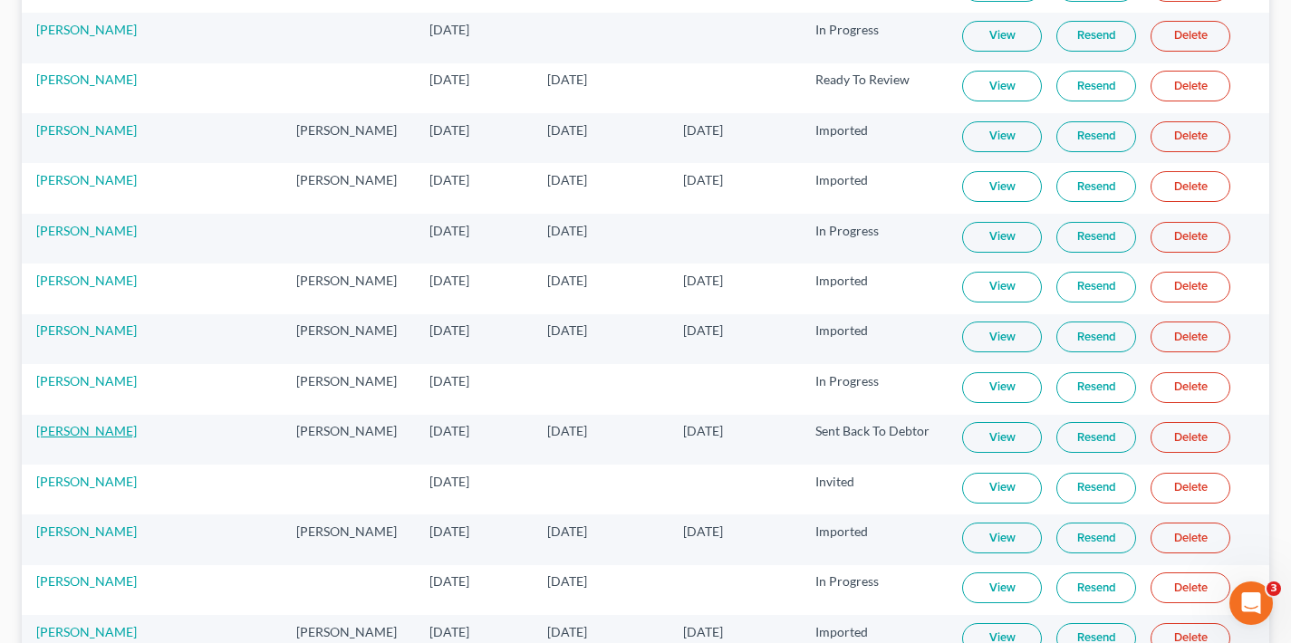
click at [92, 432] on link "[PERSON_NAME]" at bounding box center [86, 430] width 101 height 15
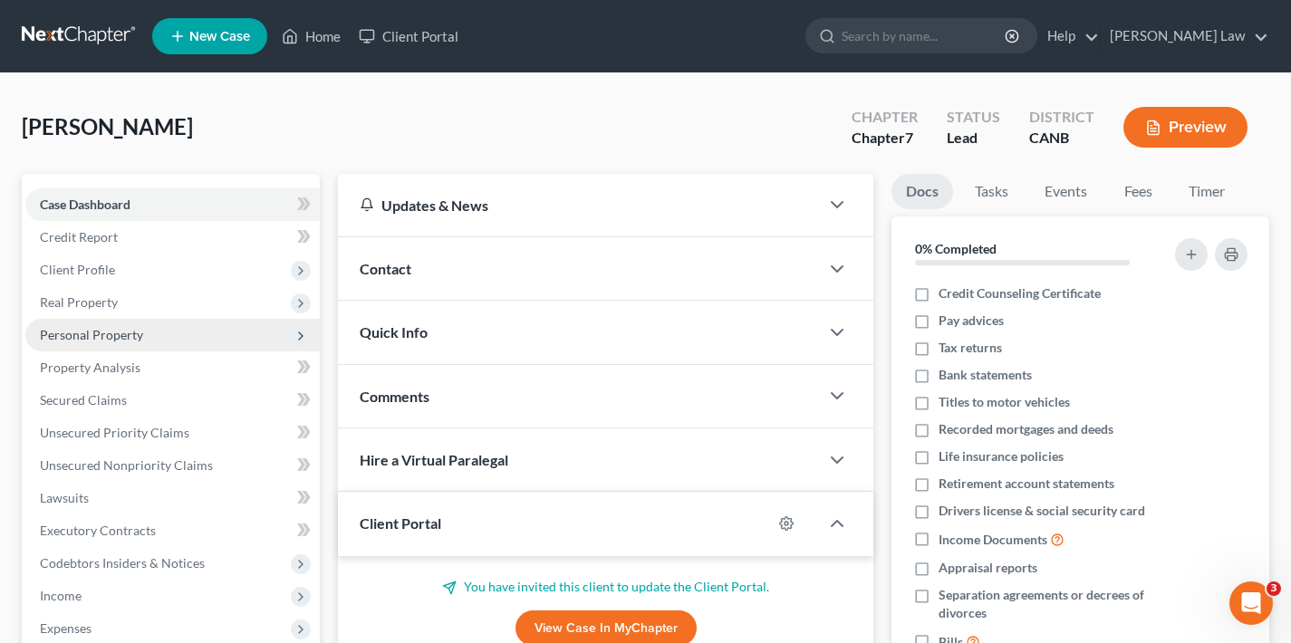
click at [213, 340] on span "Personal Property" at bounding box center [172, 335] width 294 height 33
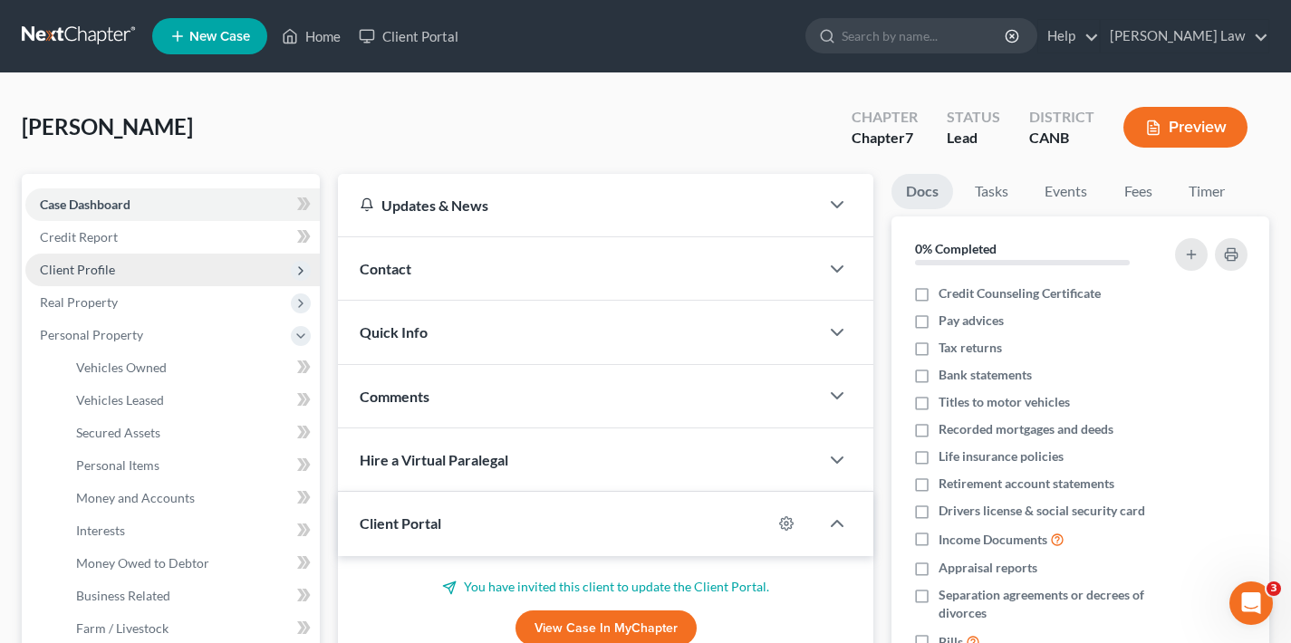
click at [172, 267] on span "Client Profile" at bounding box center [172, 270] width 294 height 33
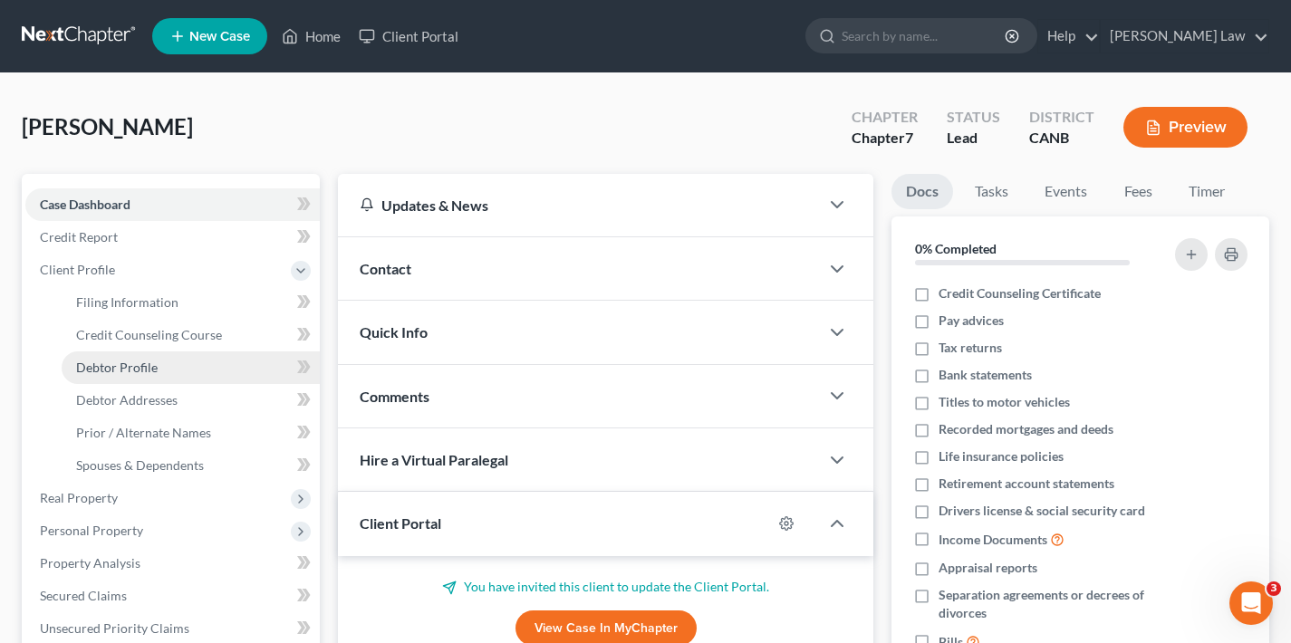
click at [188, 372] on link "Debtor Profile" at bounding box center [191, 368] width 258 height 33
select select "2"
select select "0"
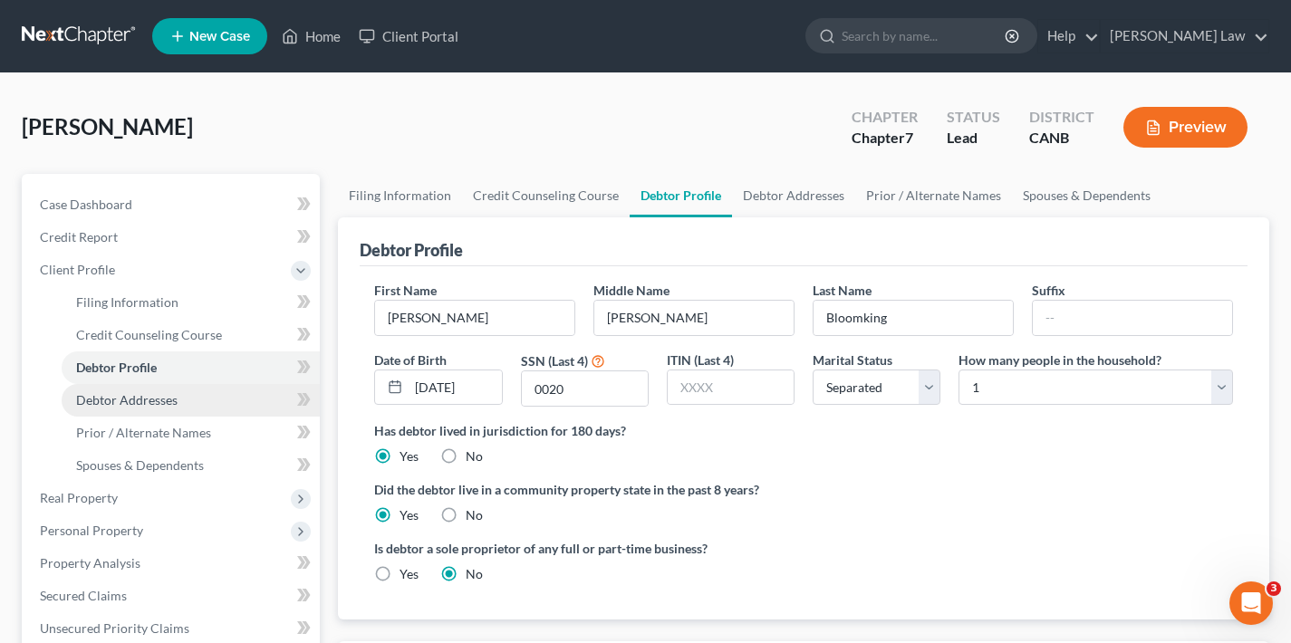
click at [171, 406] on span "Debtor Addresses" at bounding box center [126, 399] width 101 height 15
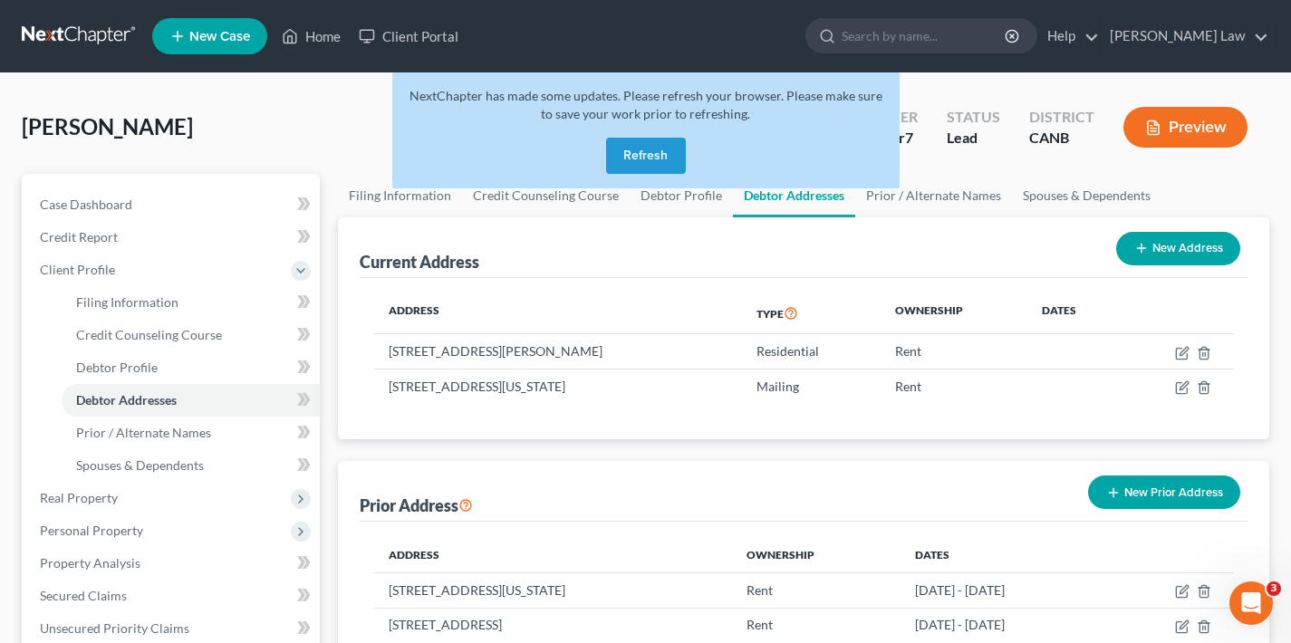
click at [650, 152] on button "Refresh" at bounding box center [646, 156] width 80 height 36
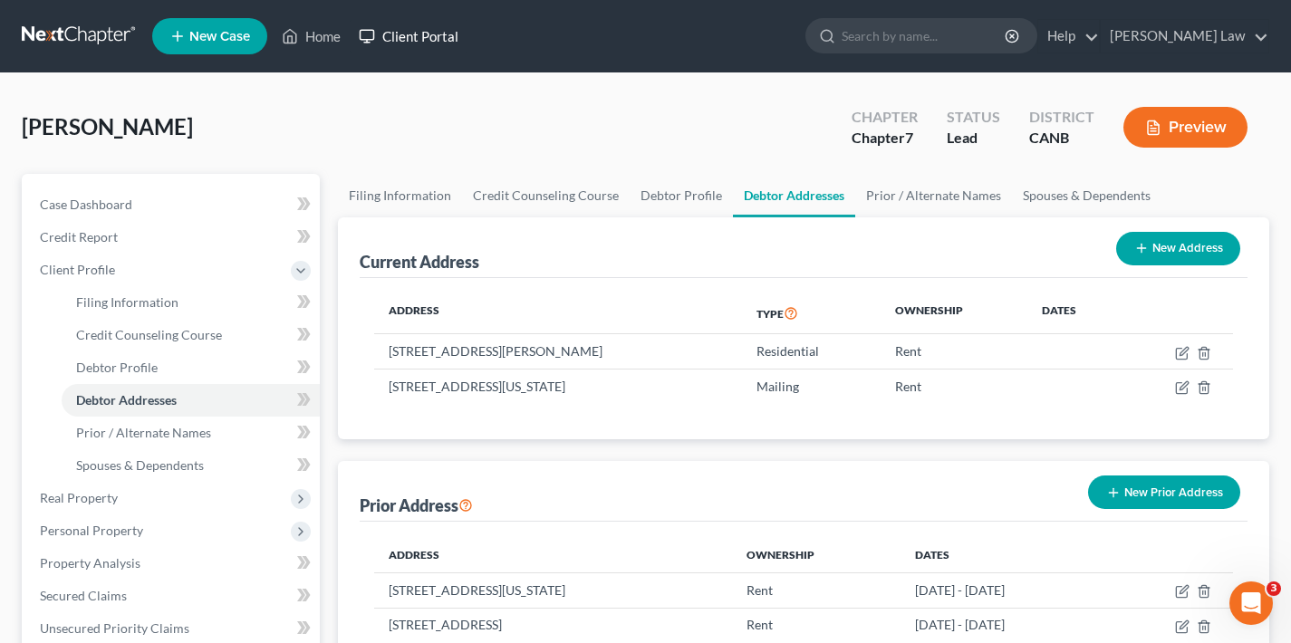
click at [422, 31] on link "Client Portal" at bounding box center [409, 36] width 118 height 33
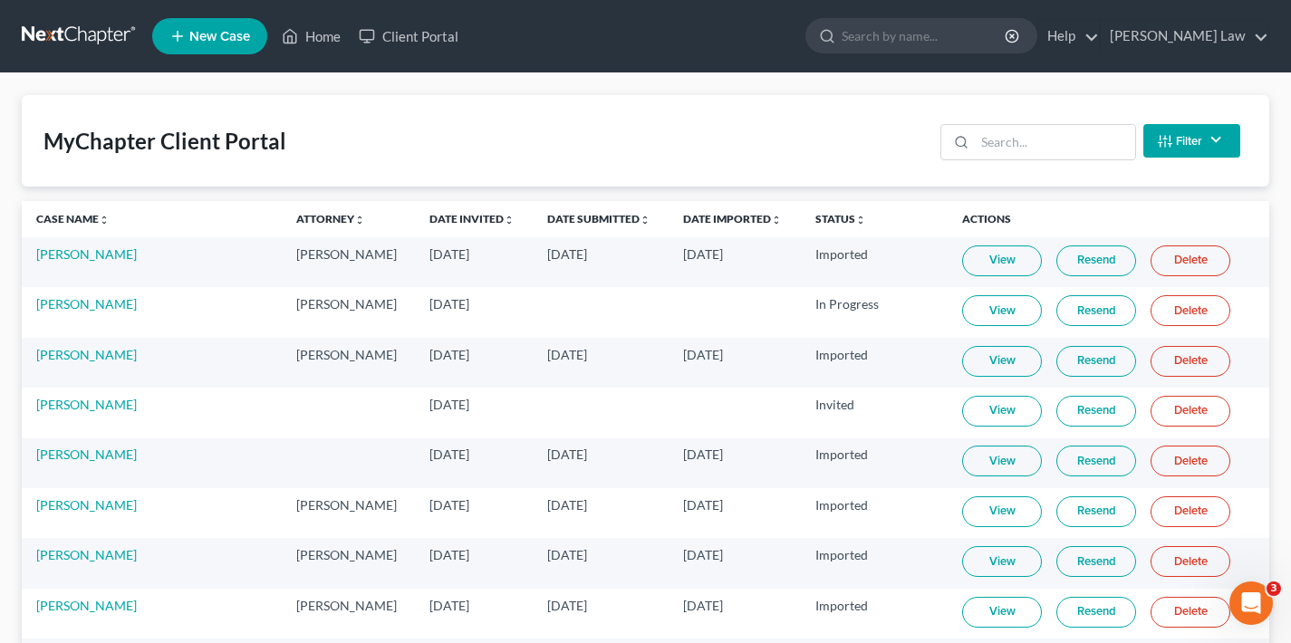
drag, startPoint x: 54, startPoint y: 222, endPoint x: 60, endPoint y: 230, distance: 9.8
click at [55, 222] on link "Case Name unfold_more expand_more expand_less" at bounding box center [72, 219] width 73 height 14
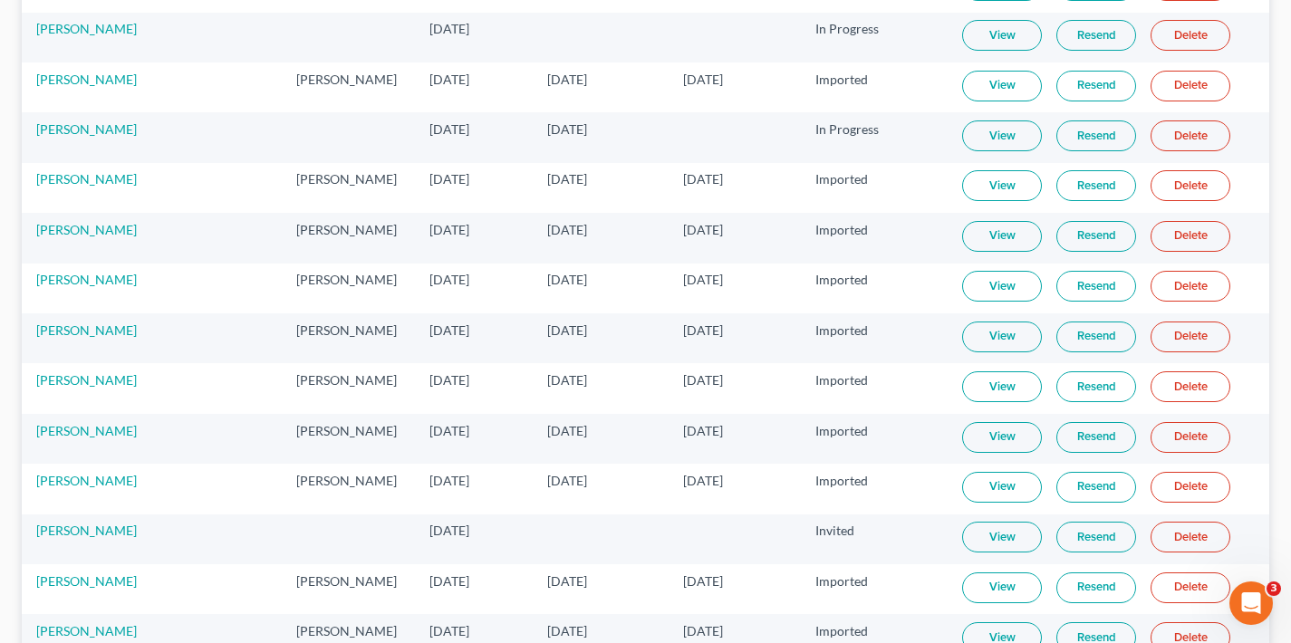
scroll to position [4589, 0]
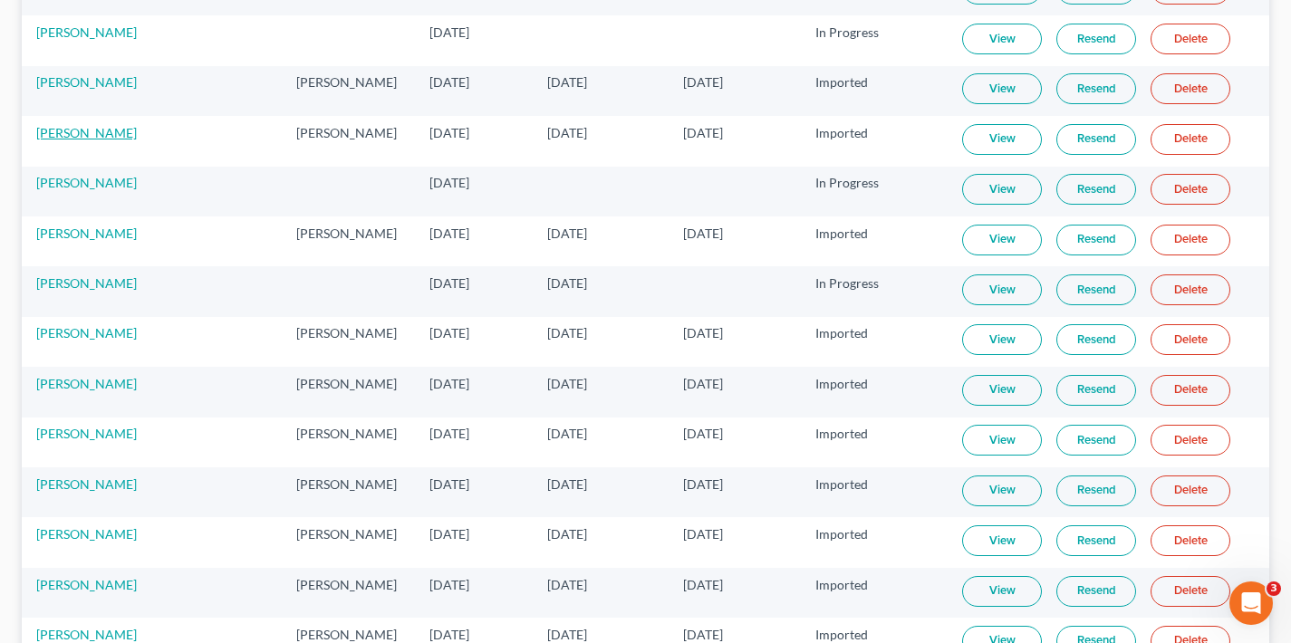
click at [102, 138] on link "[PERSON_NAME]" at bounding box center [86, 132] width 101 height 15
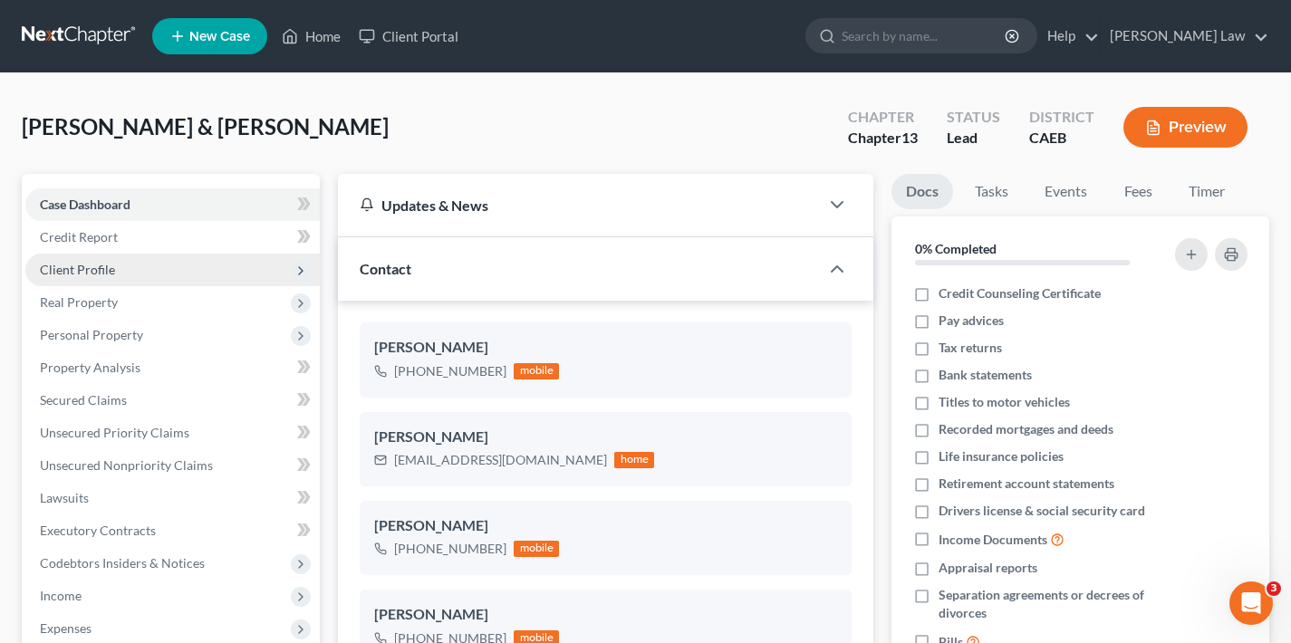
click at [98, 267] on span "Client Profile" at bounding box center [77, 269] width 75 height 15
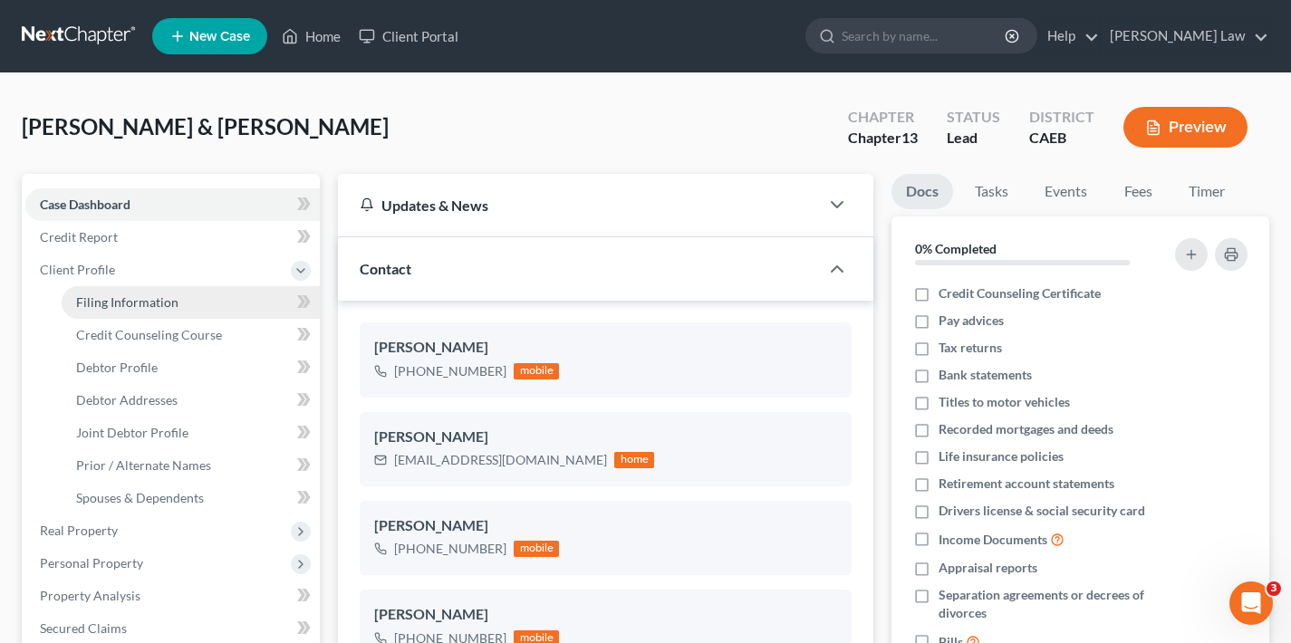
click at [121, 307] on span "Filing Information" at bounding box center [127, 301] width 102 height 15
select select "1"
select select "3"
select select "4"
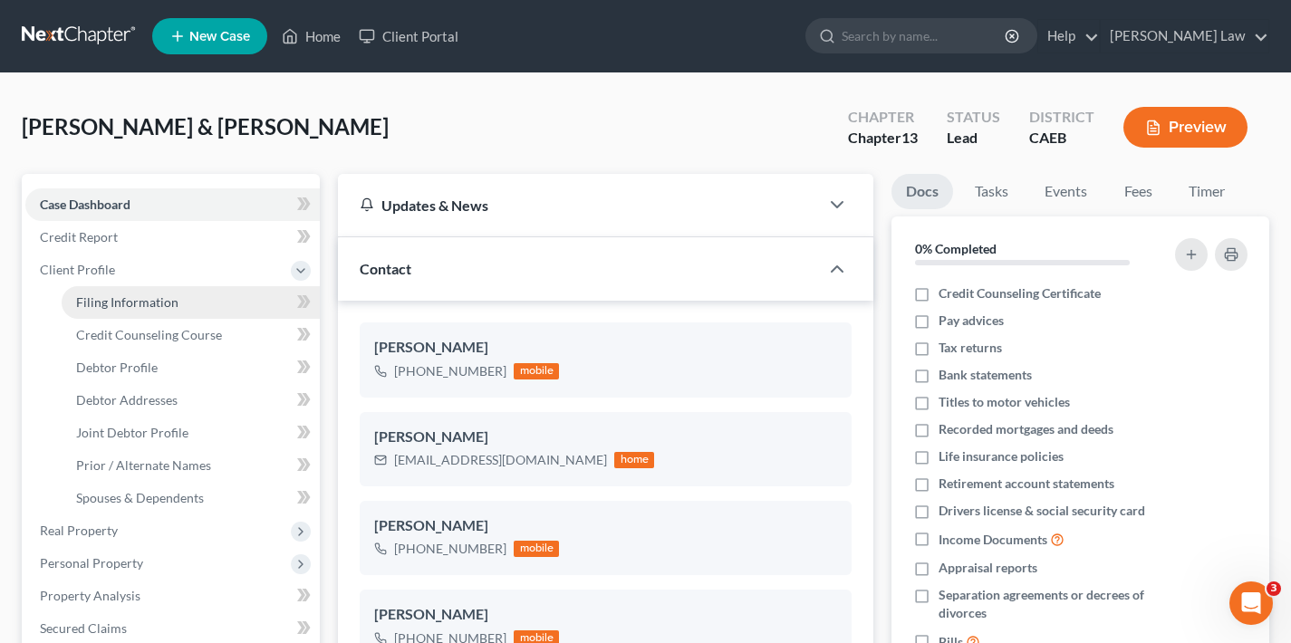
select select "1"
